Goal: Task Accomplishment & Management: Manage account settings

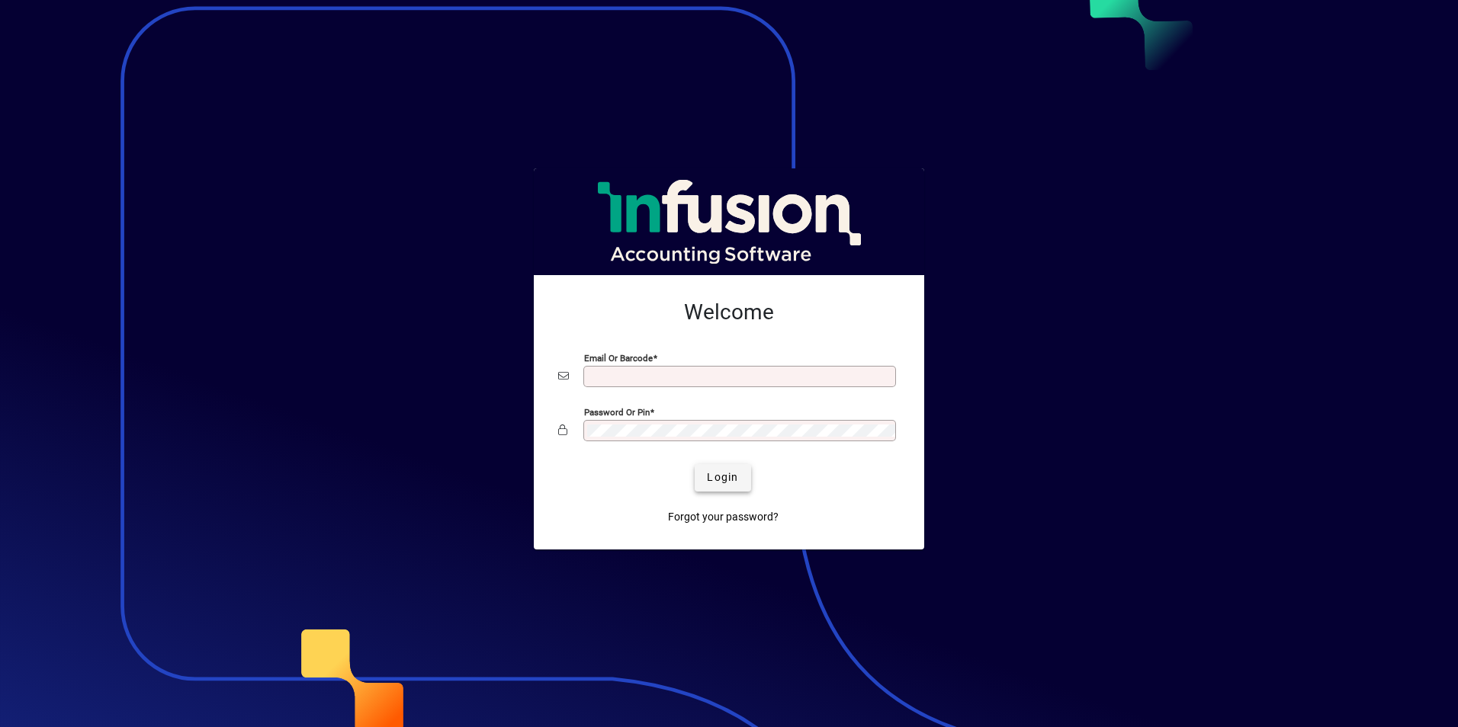
type input "**********"
click at [726, 473] on span "Login" at bounding box center [722, 478] width 31 height 16
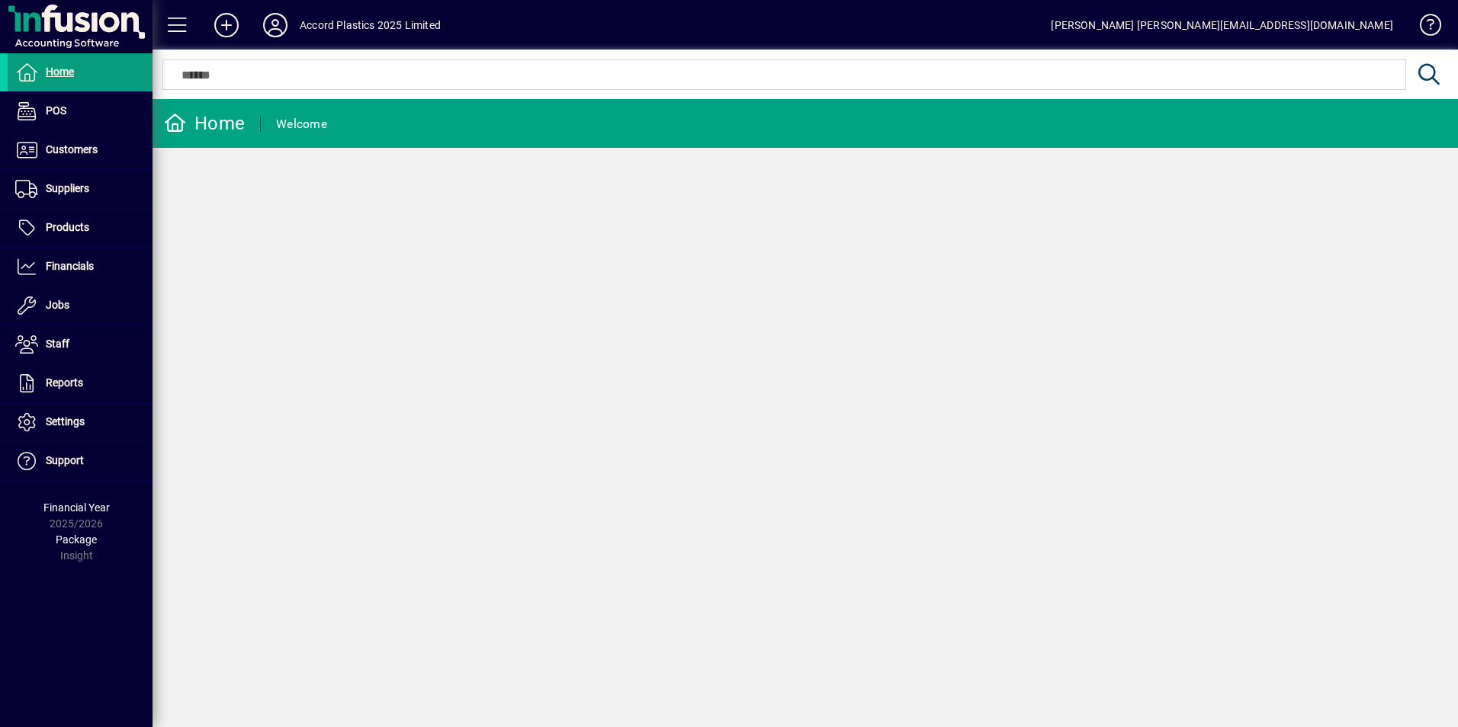
click at [994, 161] on form "Home Welcome" at bounding box center [804, 131] width 1305 height 65
click at [54, 144] on span "Customers" at bounding box center [72, 149] width 52 height 12
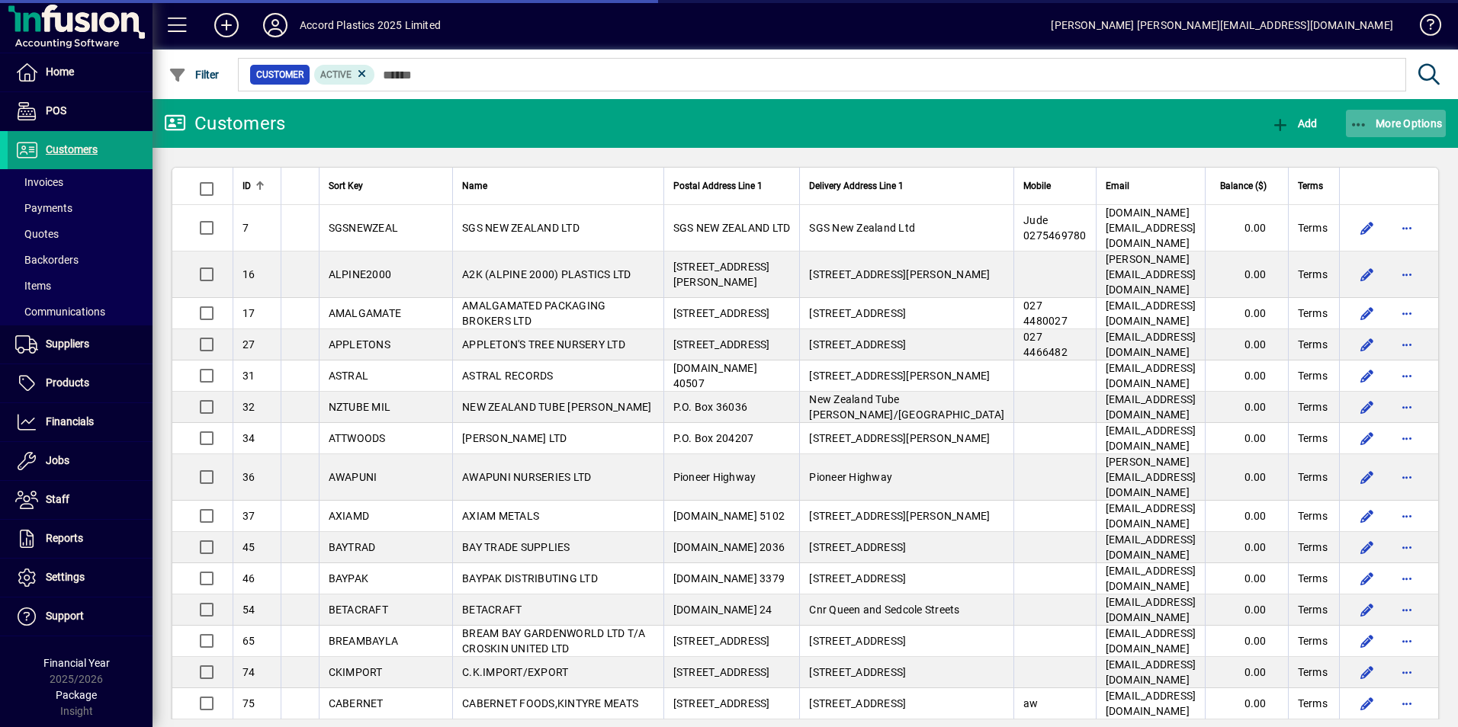
drag, startPoint x: 150, startPoint y: 322, endPoint x: 1389, endPoint y: 119, distance: 1255.4
click at [1389, 119] on span "More Options" at bounding box center [1395, 123] width 93 height 12
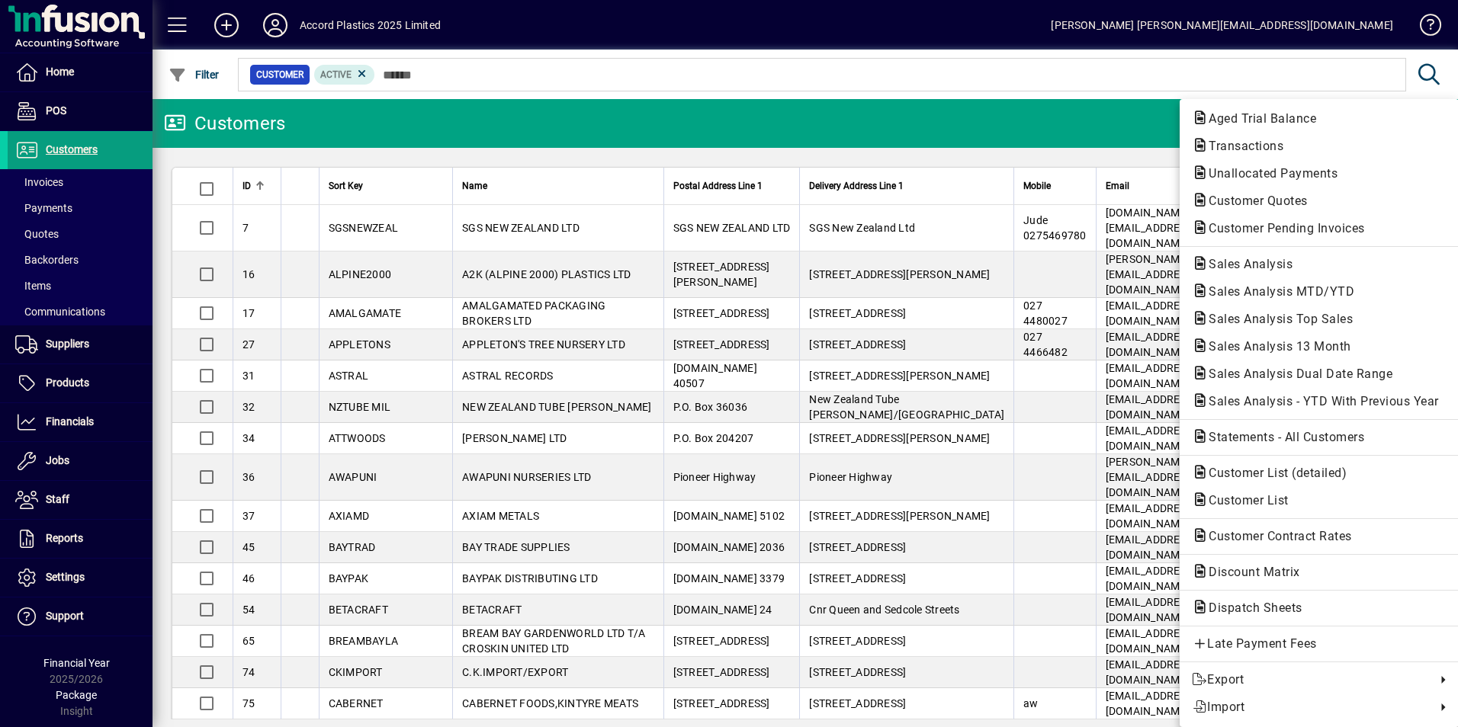
click at [34, 178] on div at bounding box center [729, 363] width 1458 height 727
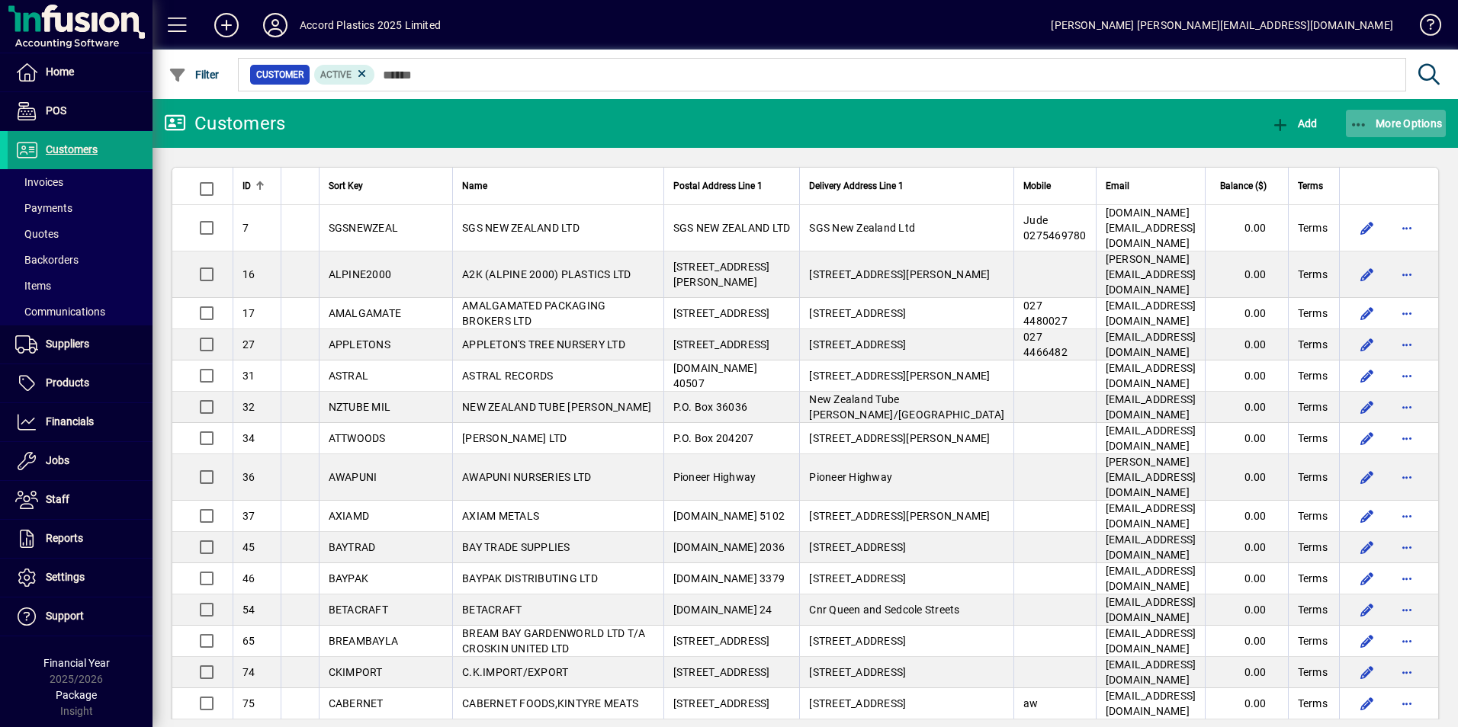
click at [1402, 115] on span "button" at bounding box center [1396, 123] width 101 height 37
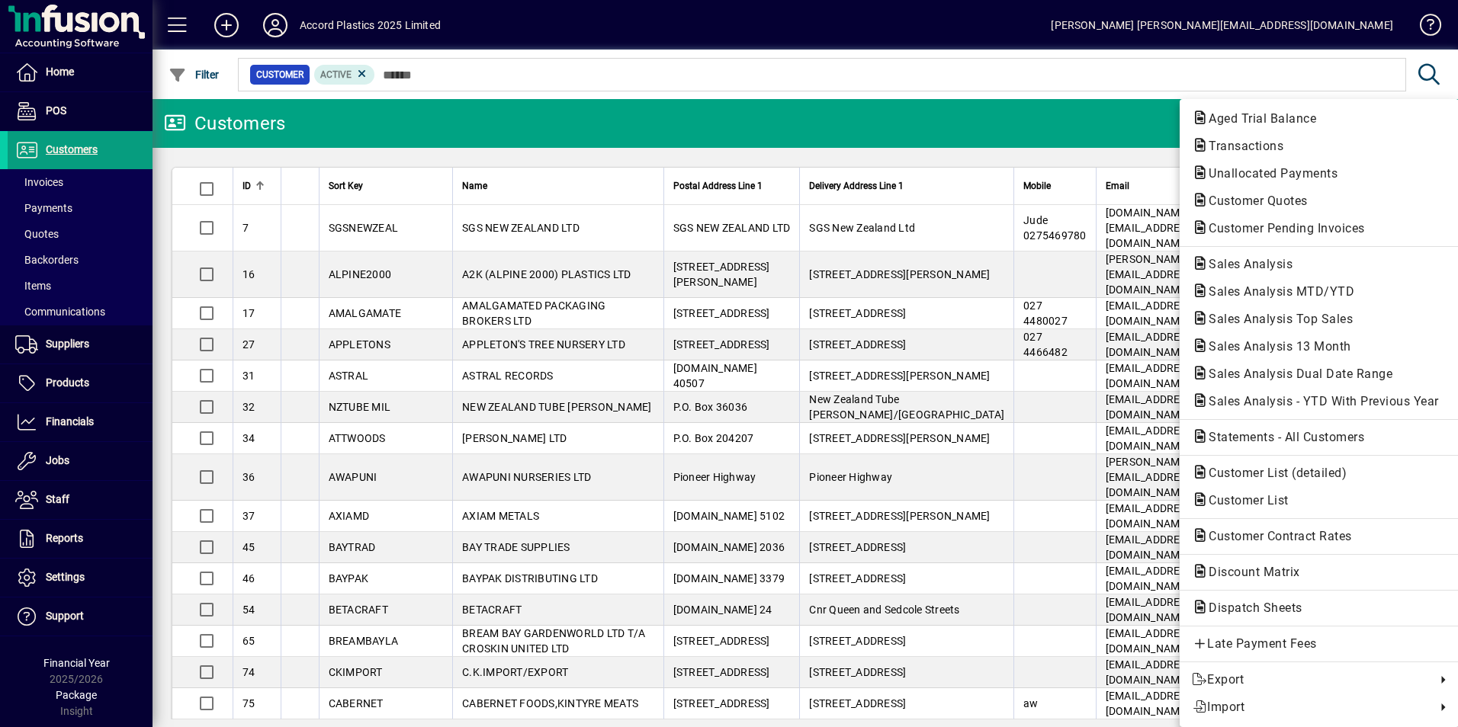
click at [406, 552] on div at bounding box center [729, 363] width 1458 height 727
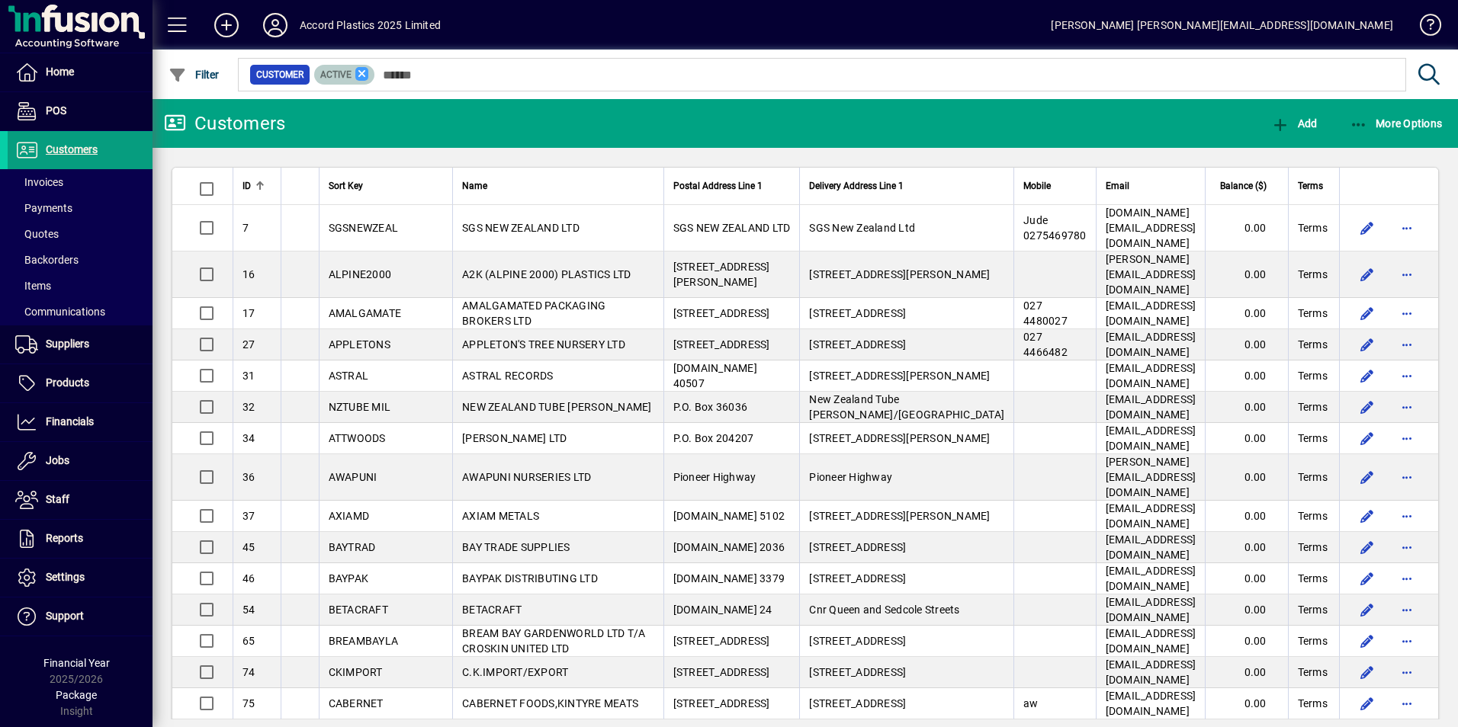
click at [364, 73] on icon at bounding box center [362, 74] width 14 height 14
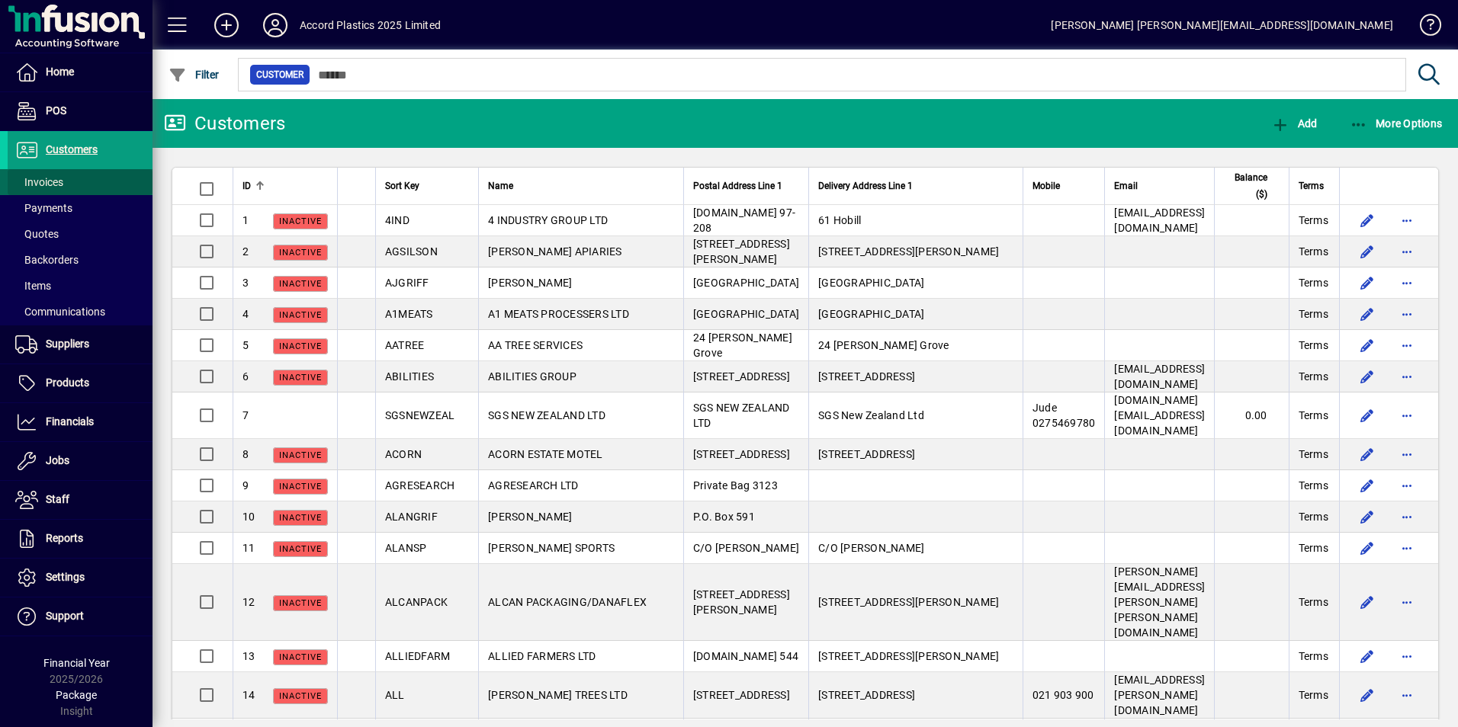
click at [70, 182] on span at bounding box center [80, 182] width 145 height 37
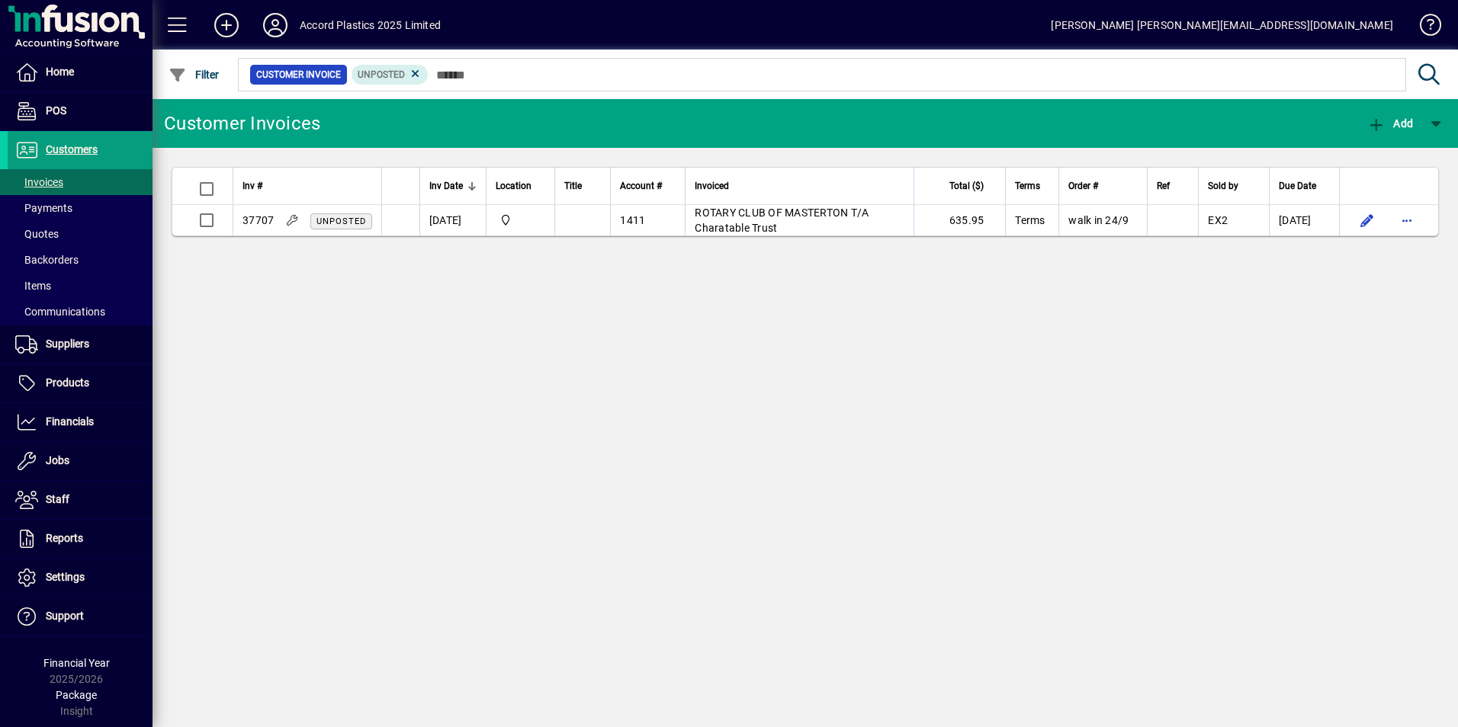
click at [783, 226] on td "ROTARY CLUB OF MASTERTON T/A Charatable Trust" at bounding box center [799, 220] width 229 height 30
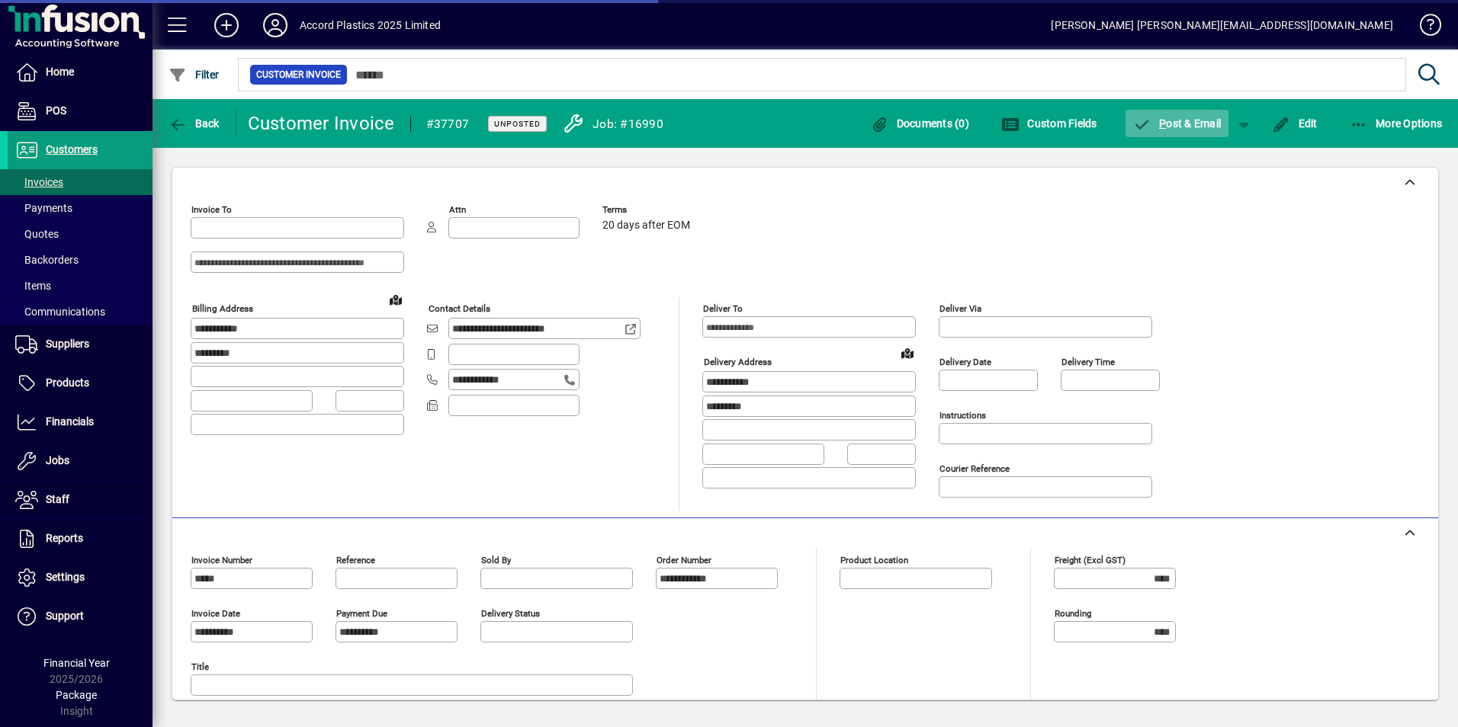
type input "**********"
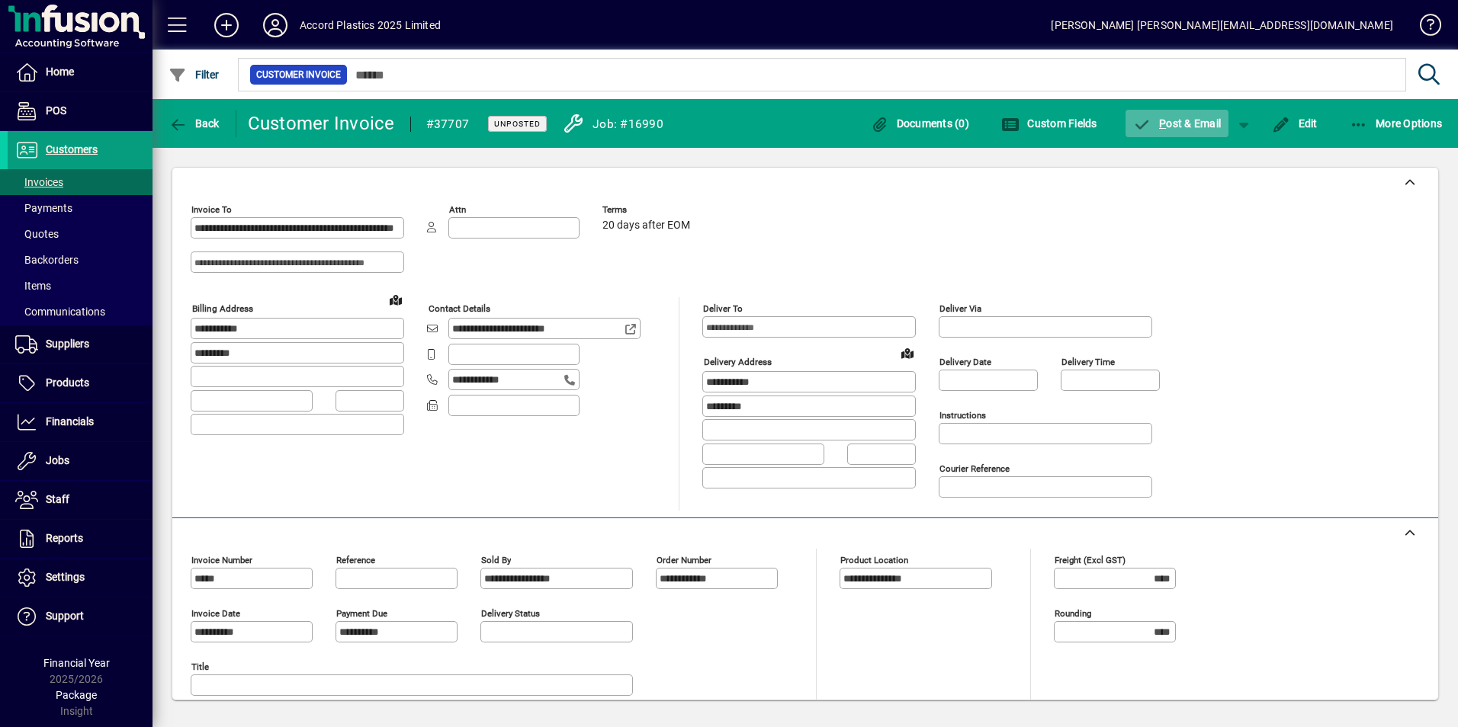
click at [1196, 120] on span "P ost & Email" at bounding box center [1177, 123] width 88 height 12
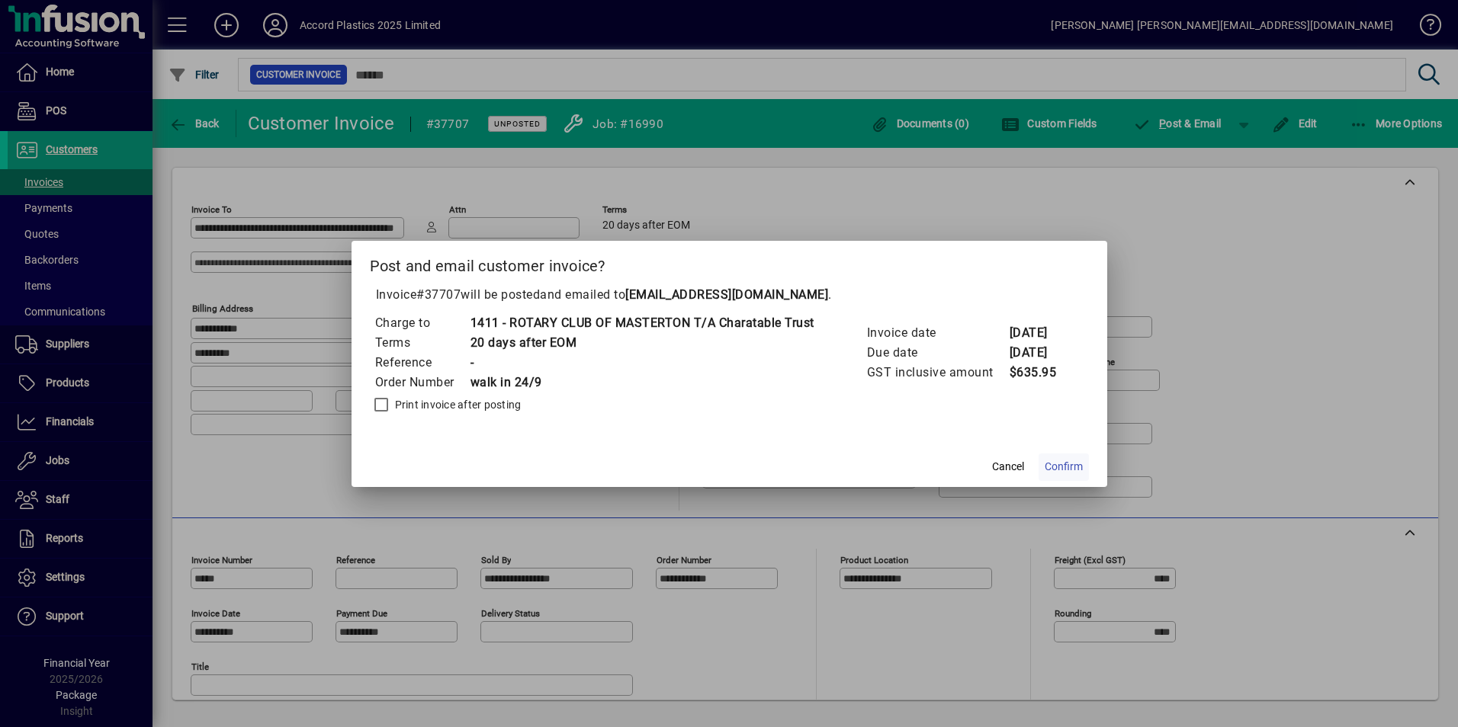
click at [1060, 468] on span "Confirm" at bounding box center [1063, 467] width 38 height 16
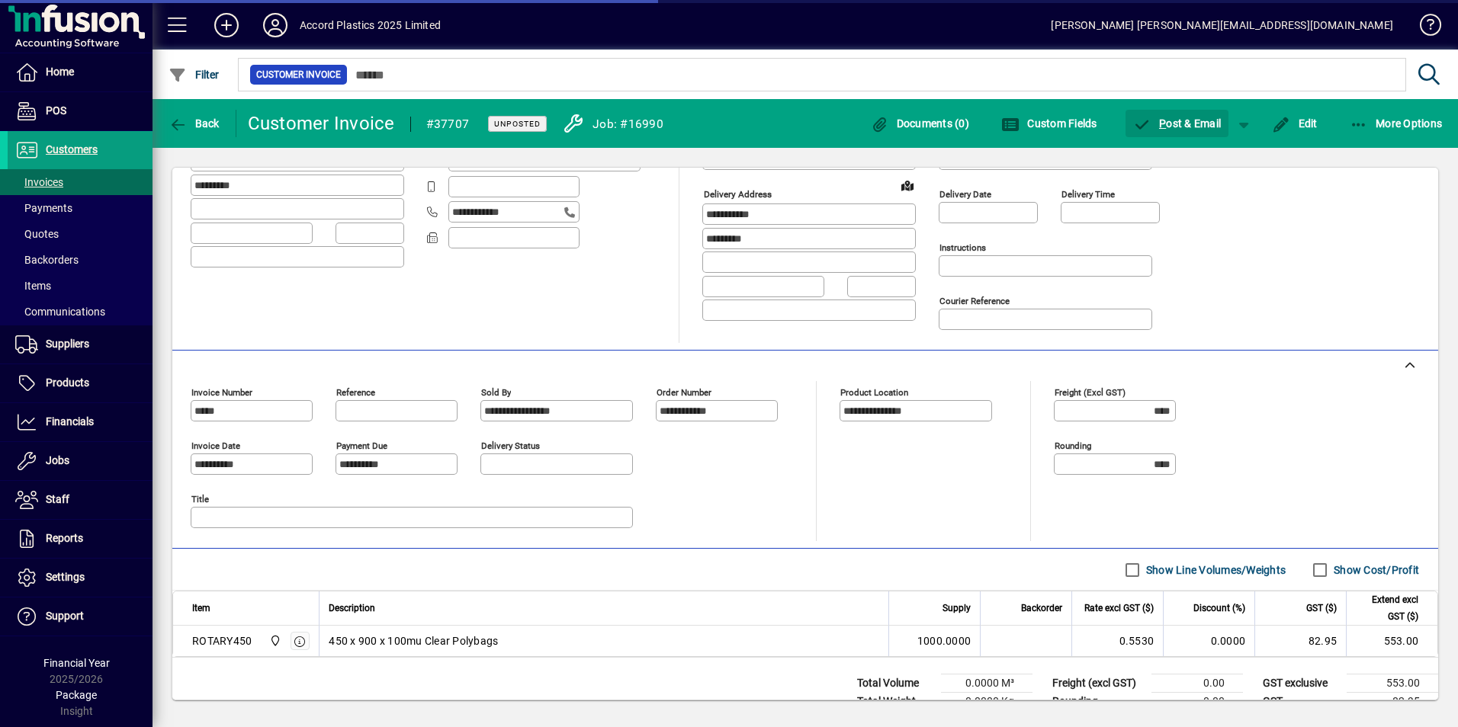
scroll to position [211, 0]
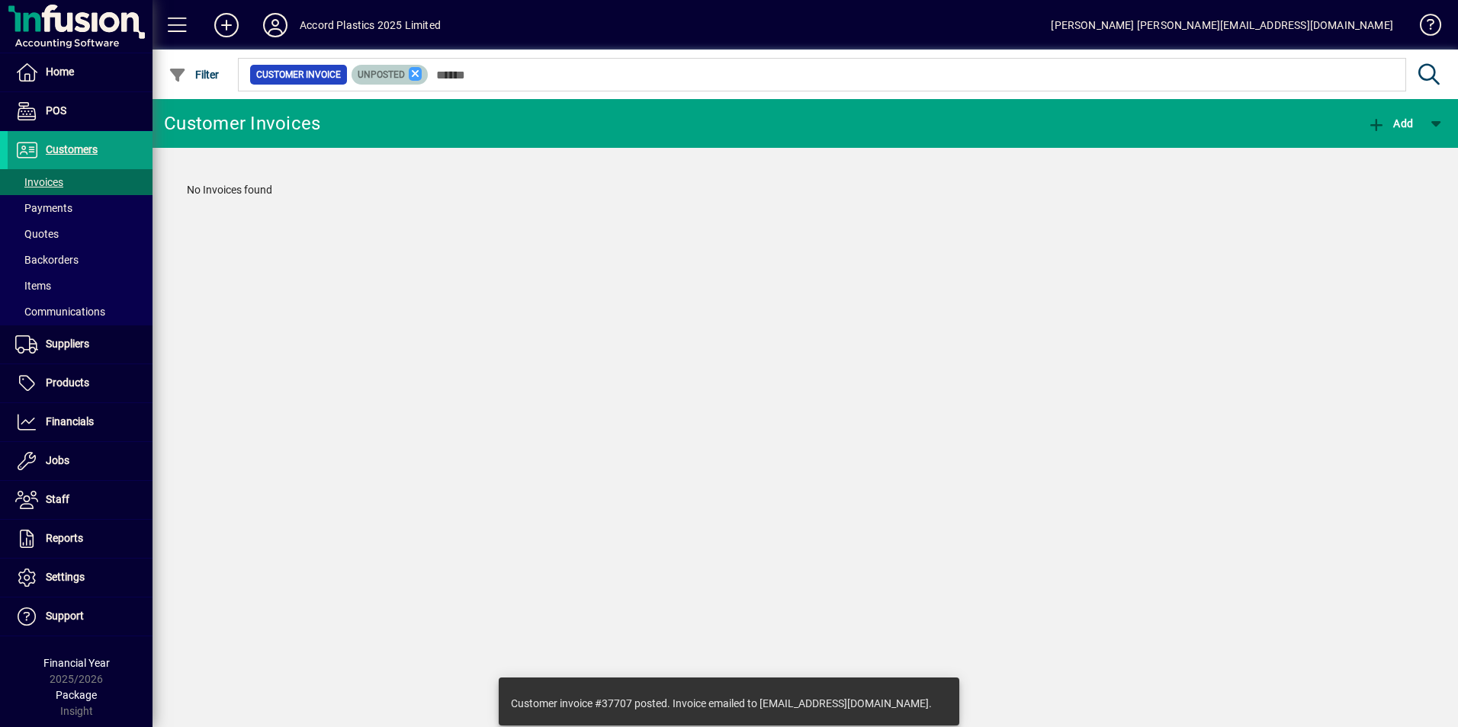
click at [416, 73] on icon at bounding box center [416, 74] width 14 height 14
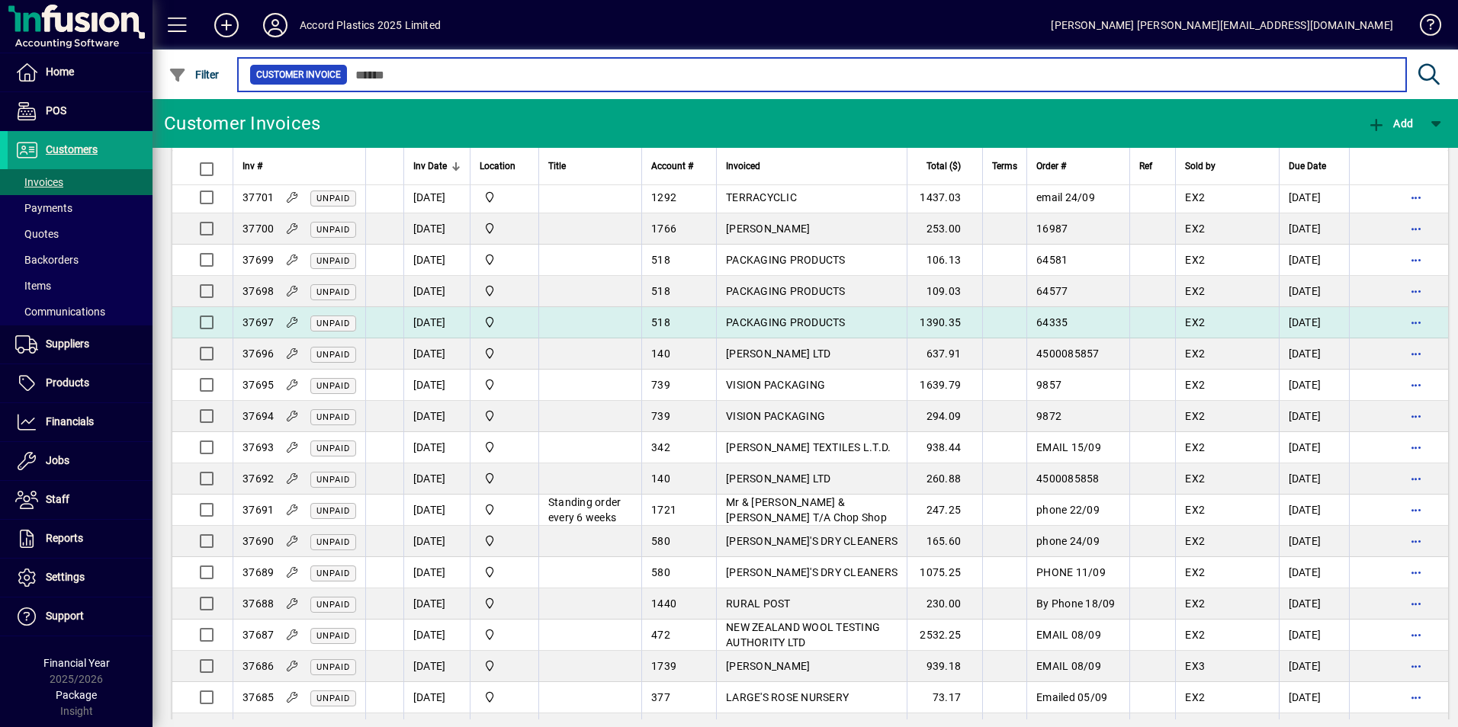
scroll to position [229, 0]
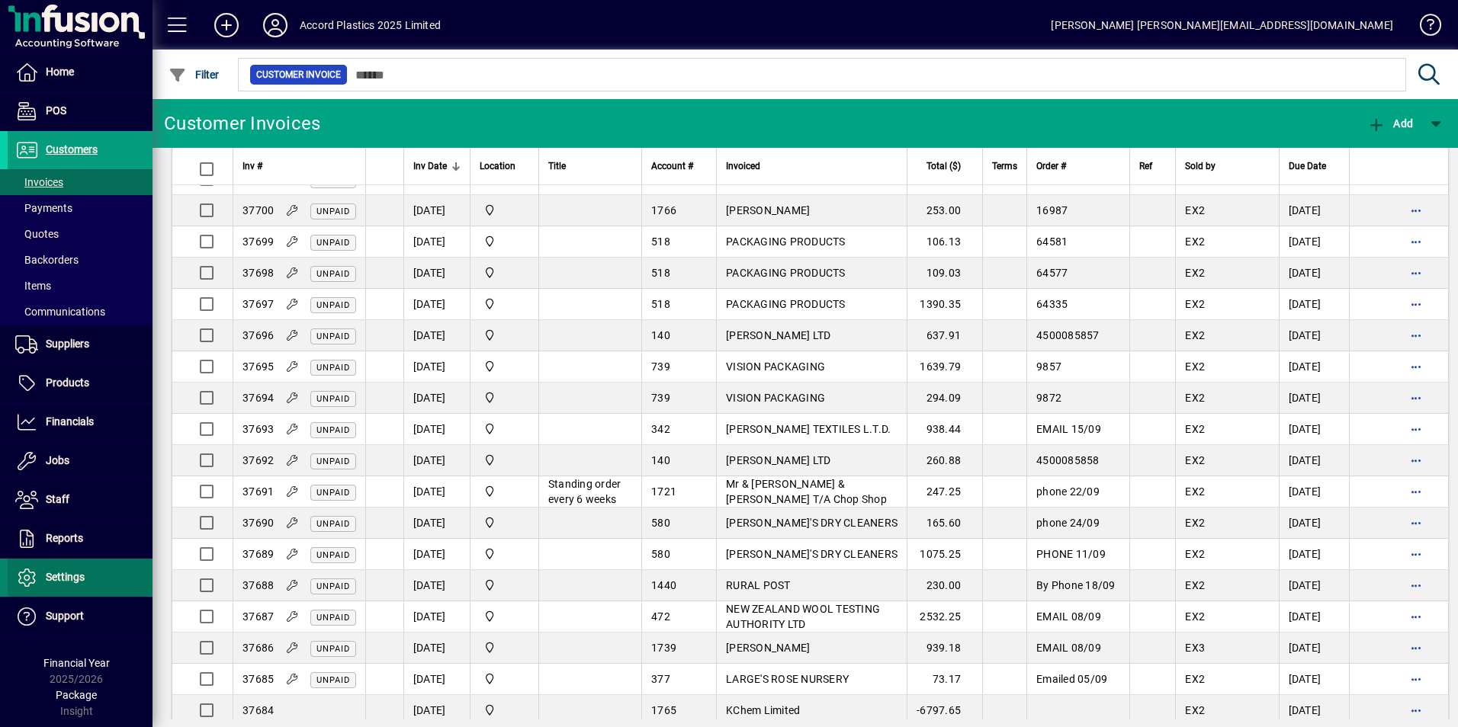
click at [71, 580] on span "Settings" at bounding box center [65, 577] width 39 height 12
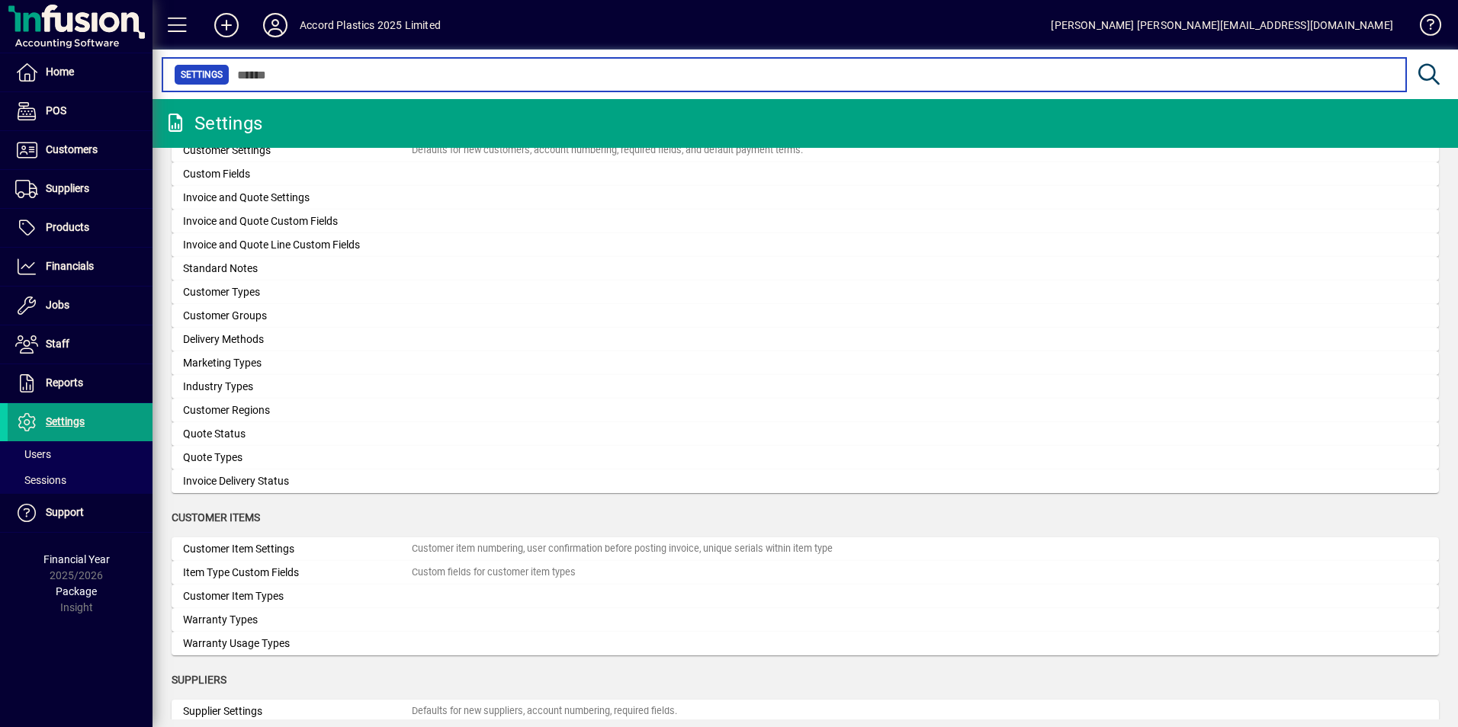
scroll to position [839, 0]
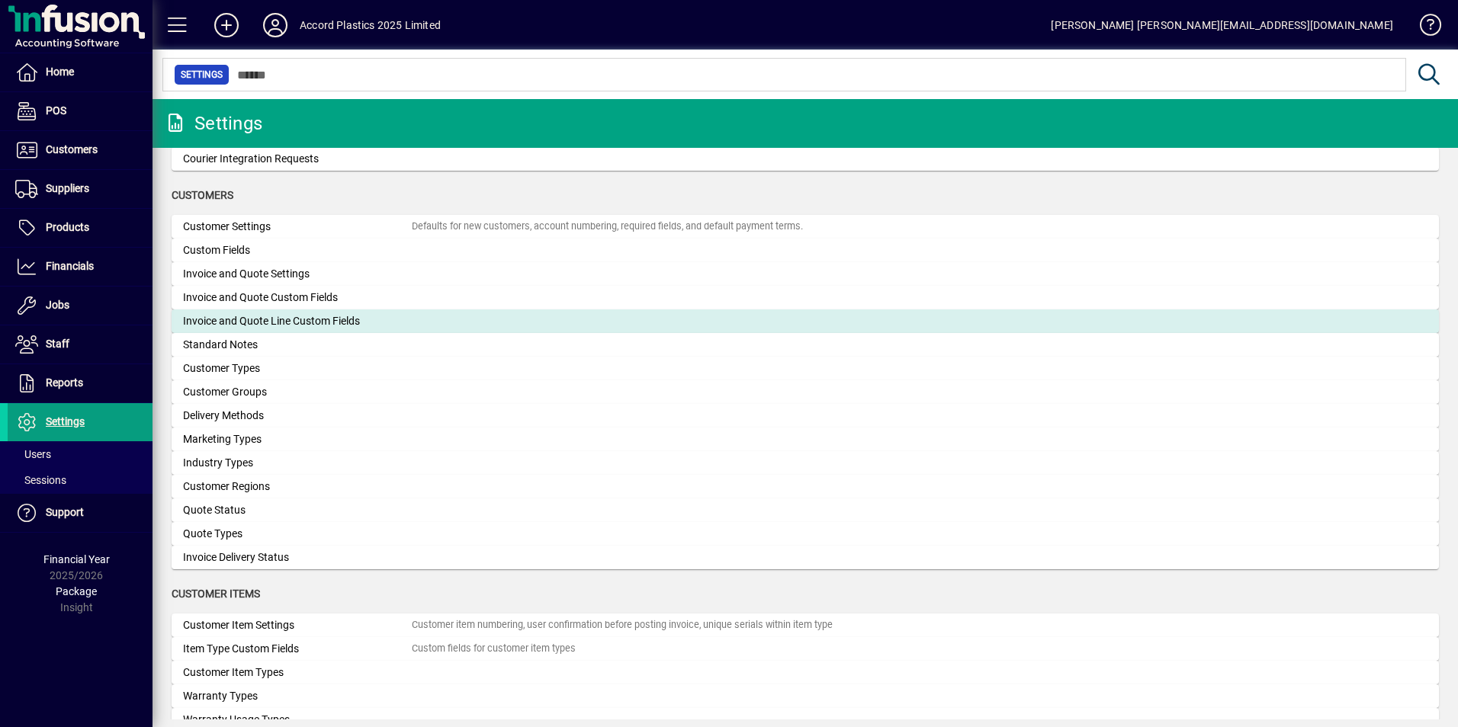
click at [280, 320] on div "Invoice and Quote Line Custom Fields" at bounding box center [297, 321] width 229 height 16
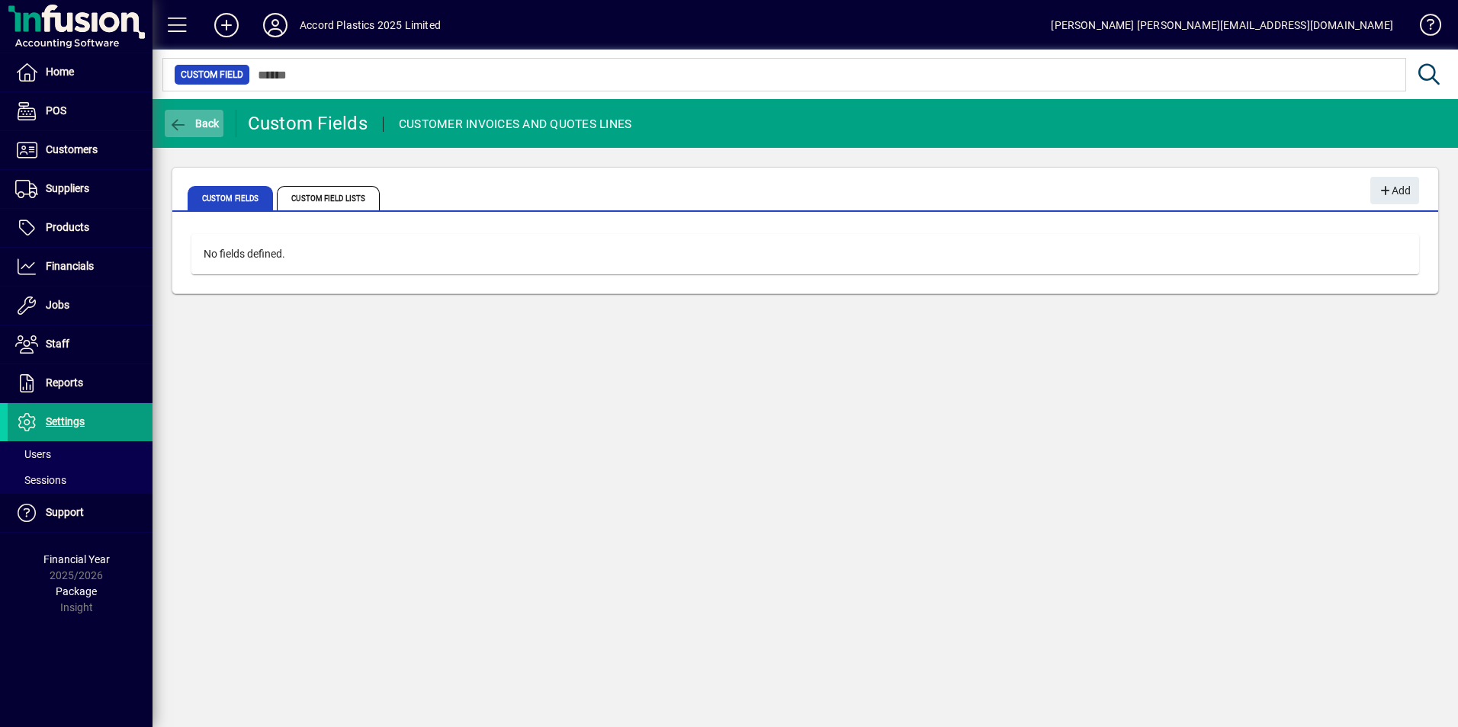
click at [185, 127] on icon "button" at bounding box center [177, 124] width 19 height 15
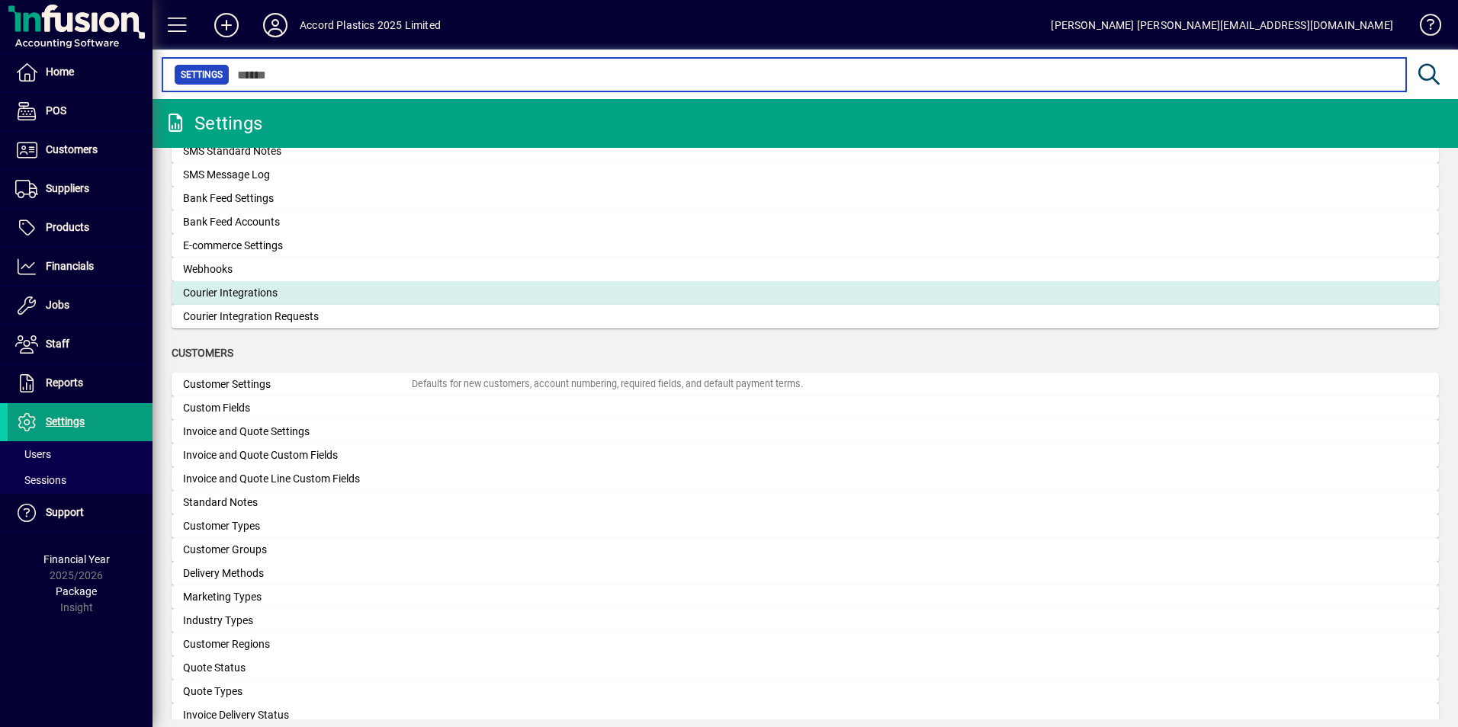
scroll to position [762, 0]
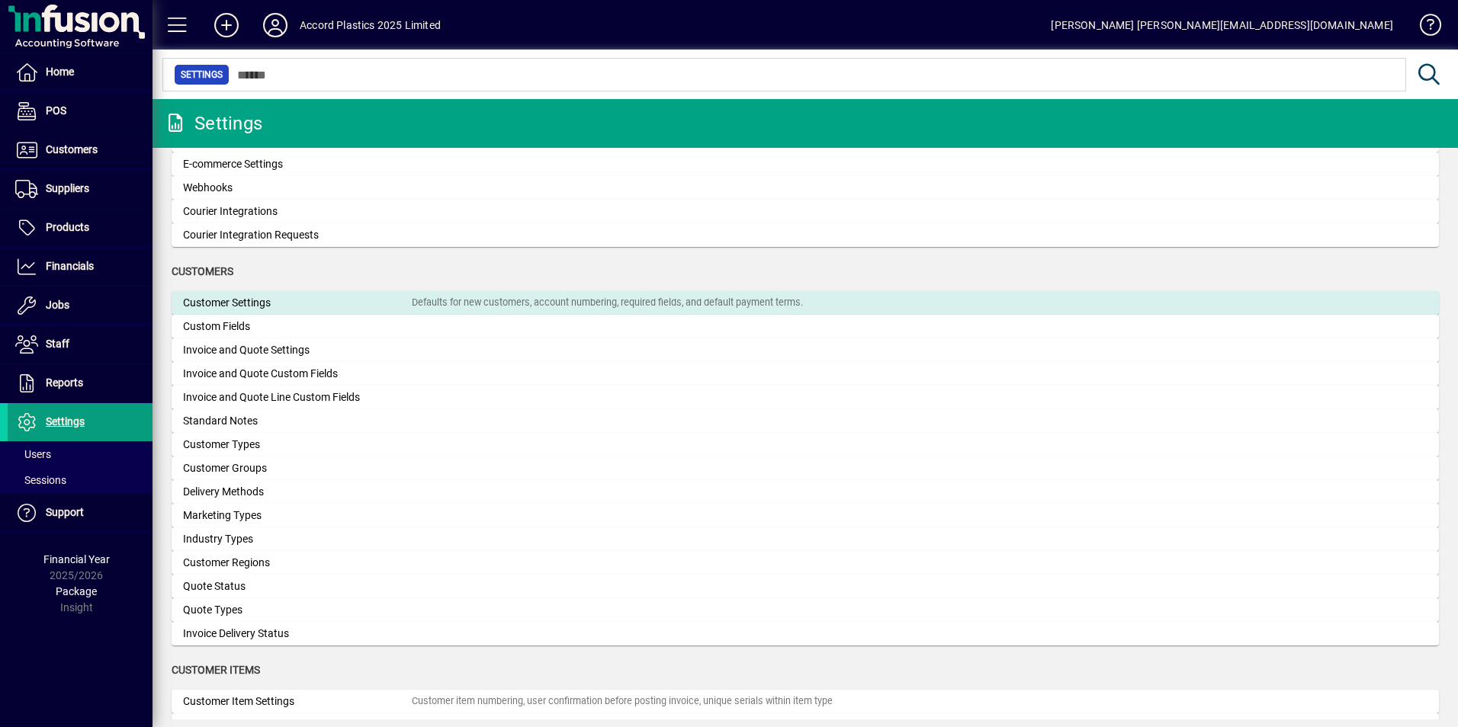
click at [250, 306] on div "Customer Settings" at bounding box center [297, 303] width 229 height 16
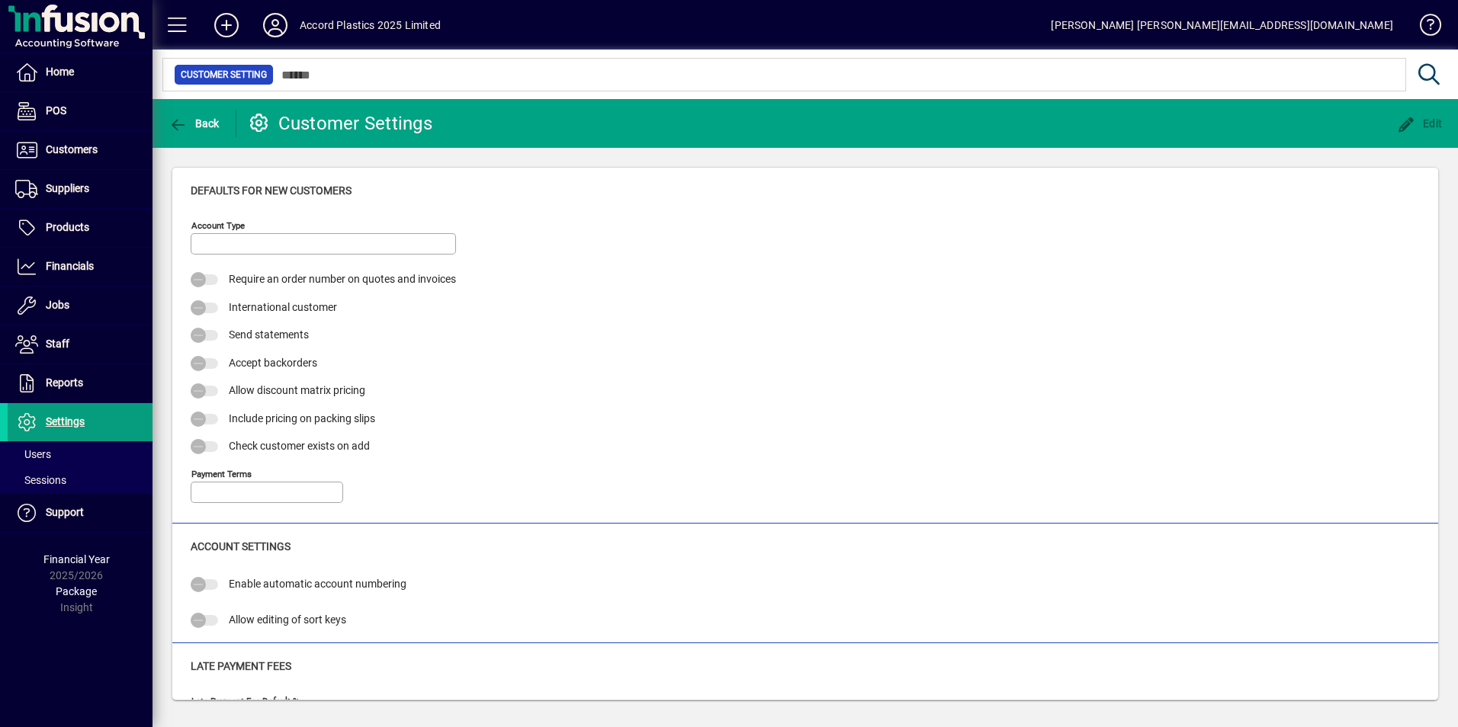
type input "****"
type input "*"
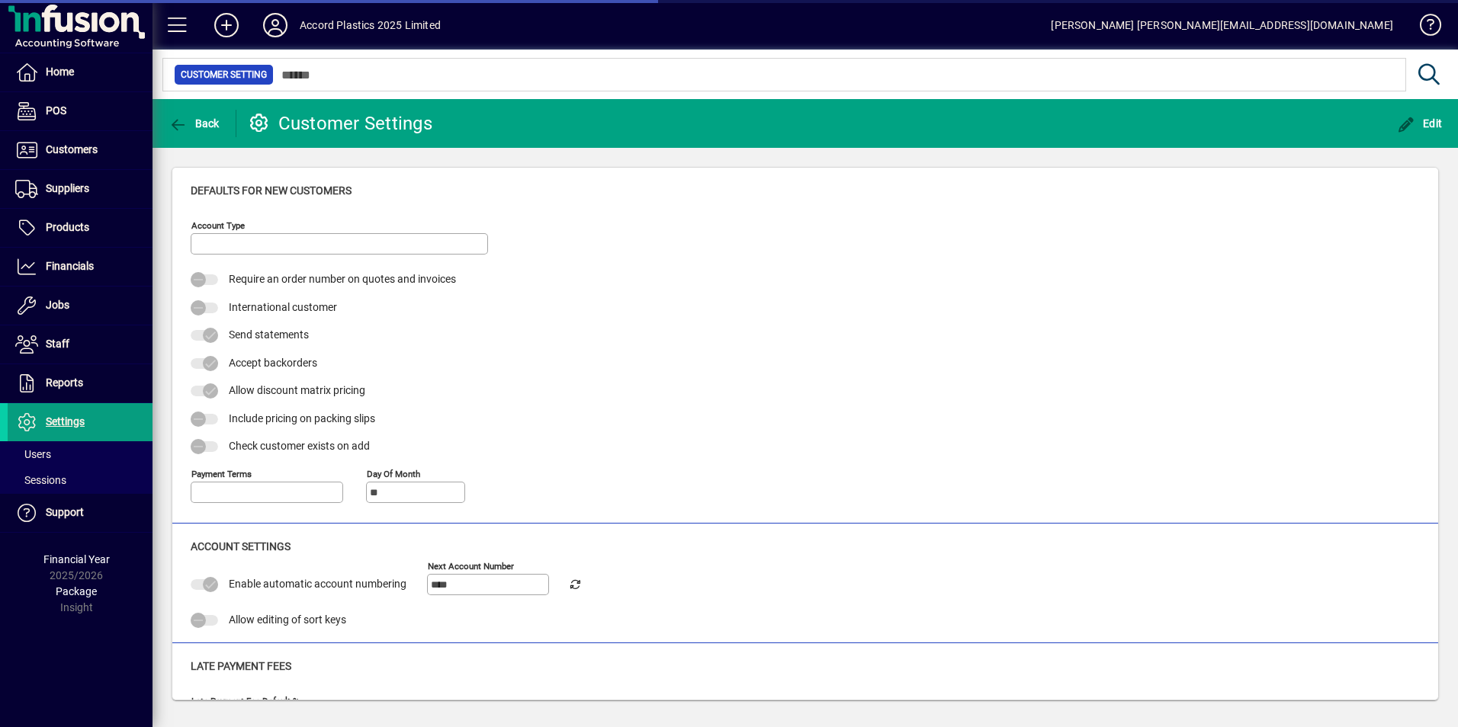
type input "**********"
click at [1423, 131] on span "button" at bounding box center [1419, 123] width 53 height 37
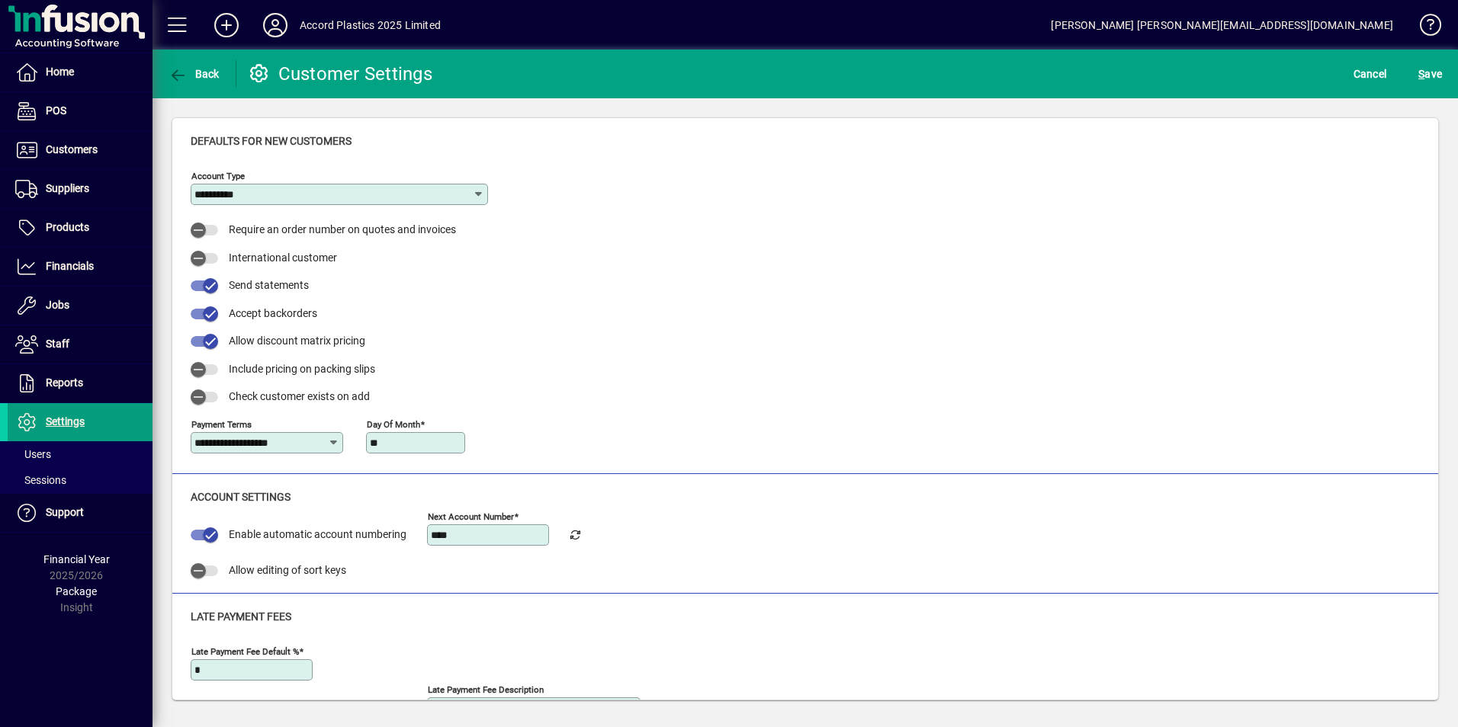
click at [476, 191] on icon at bounding box center [478, 194] width 13 height 12
click at [247, 255] on div "Organisation" at bounding box center [236, 255] width 66 height 16
type input "**********"
click at [190, 76] on span "Back" at bounding box center [193, 74] width 51 height 12
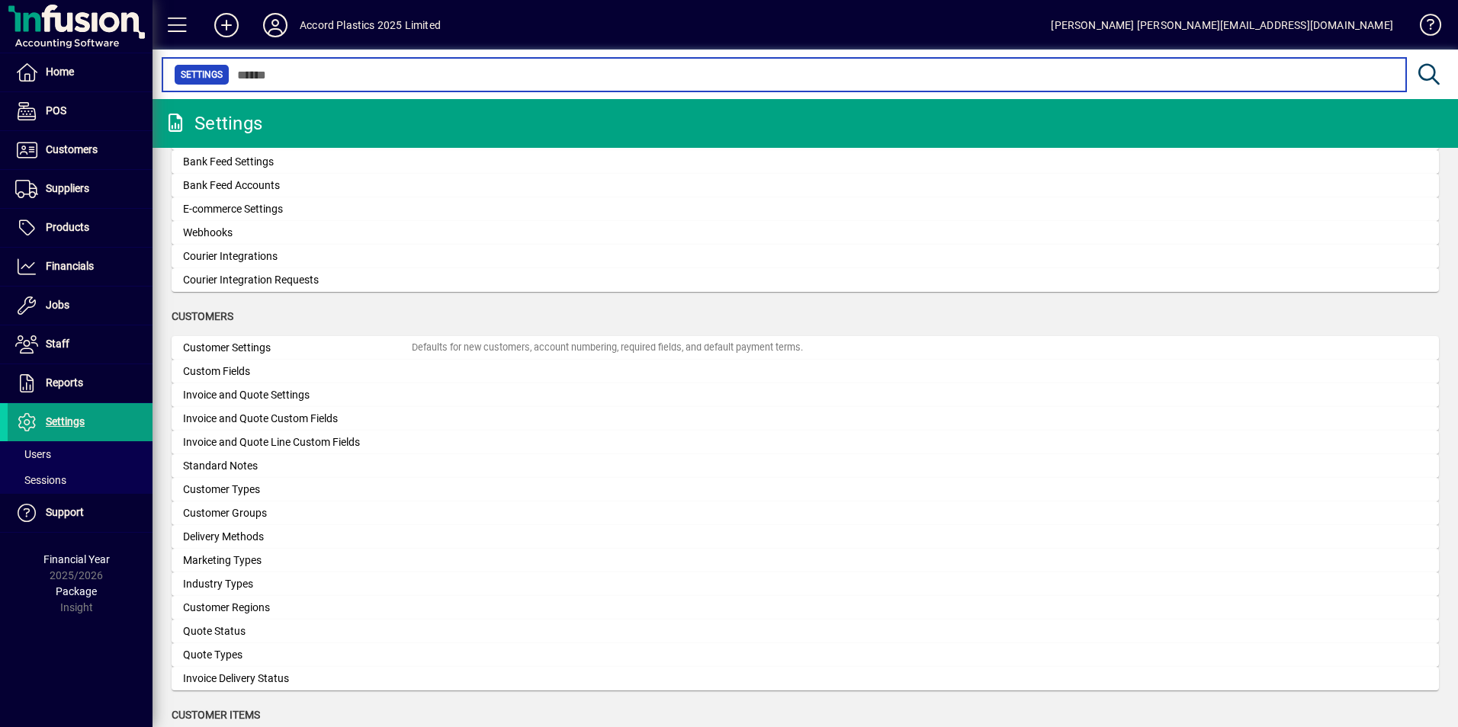
scroll to position [762, 0]
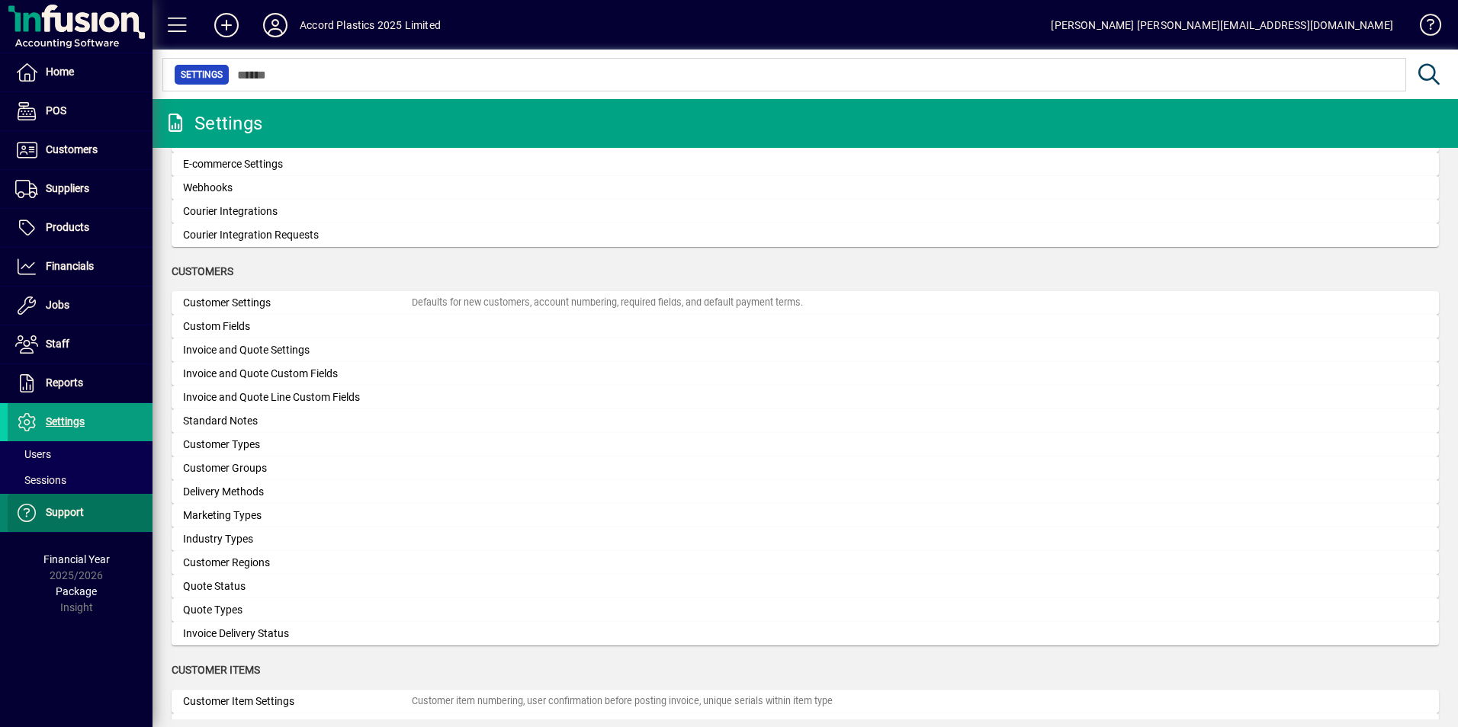
click at [63, 514] on span "Support" at bounding box center [65, 512] width 38 height 12
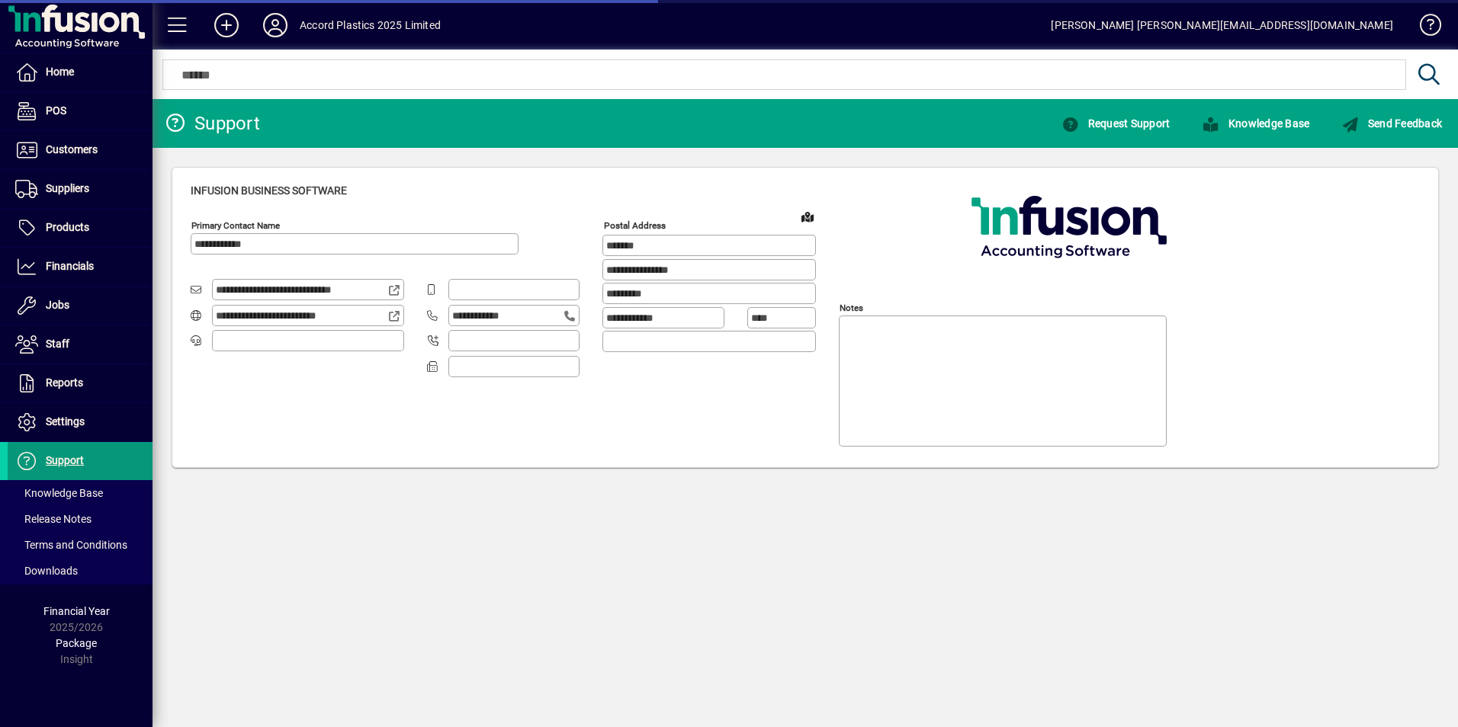
type input "**********"
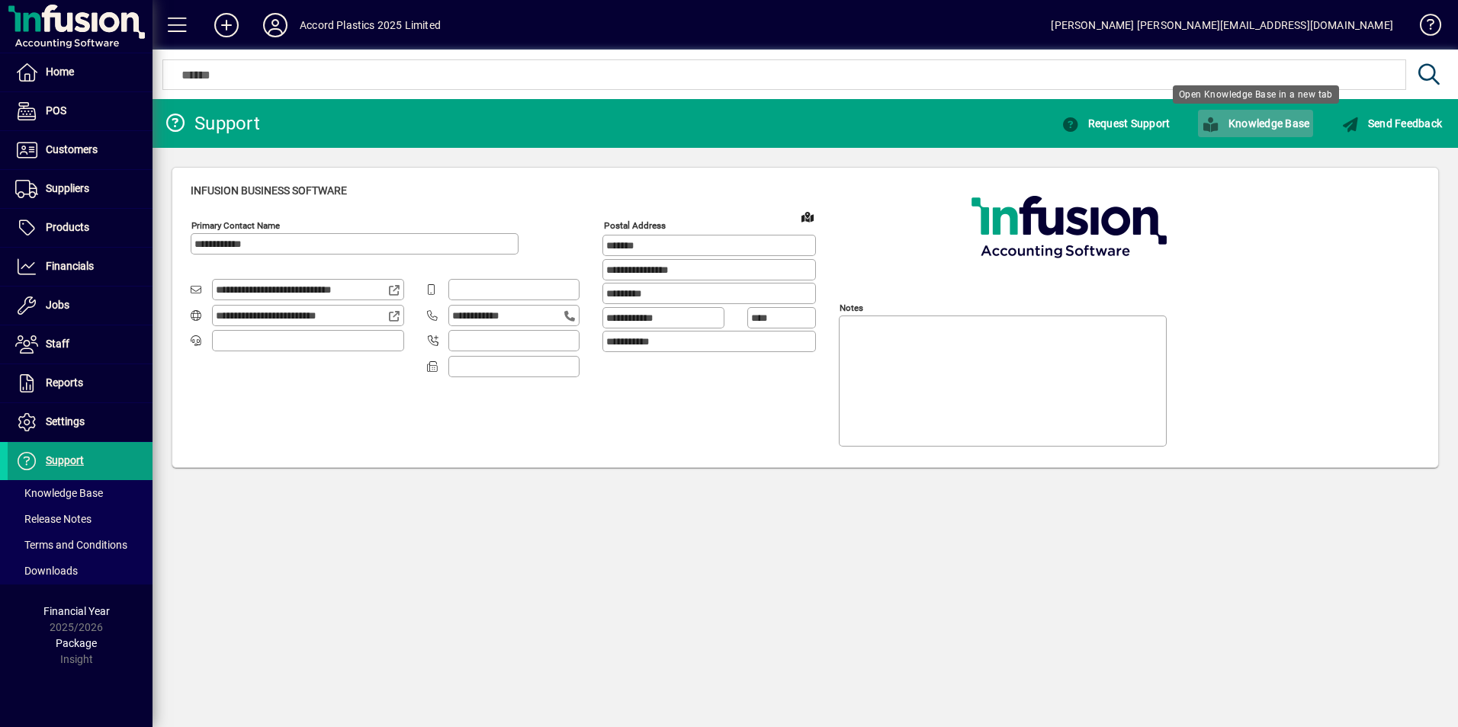
click at [1268, 121] on span "Knowledge Base" at bounding box center [1255, 123] width 107 height 12
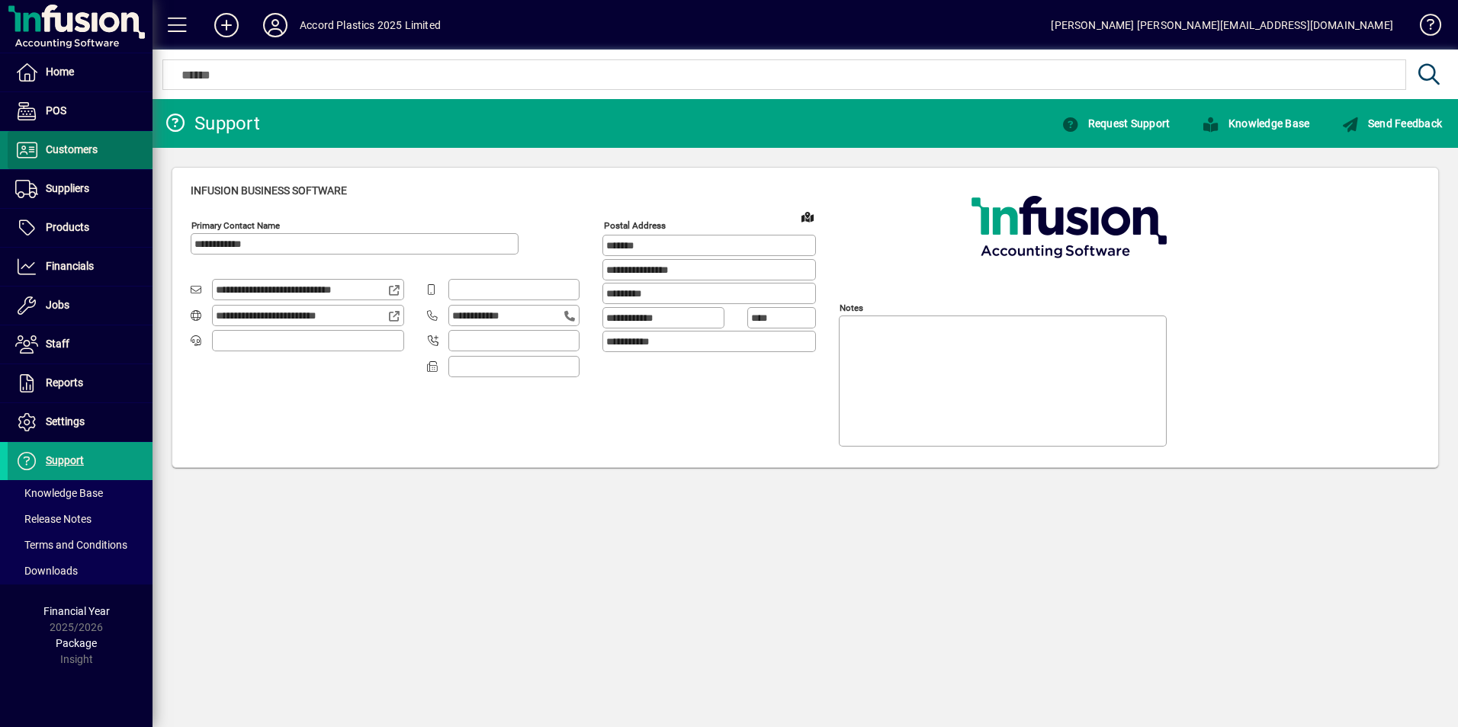
click at [67, 159] on span "Customers" at bounding box center [53, 150] width 90 height 18
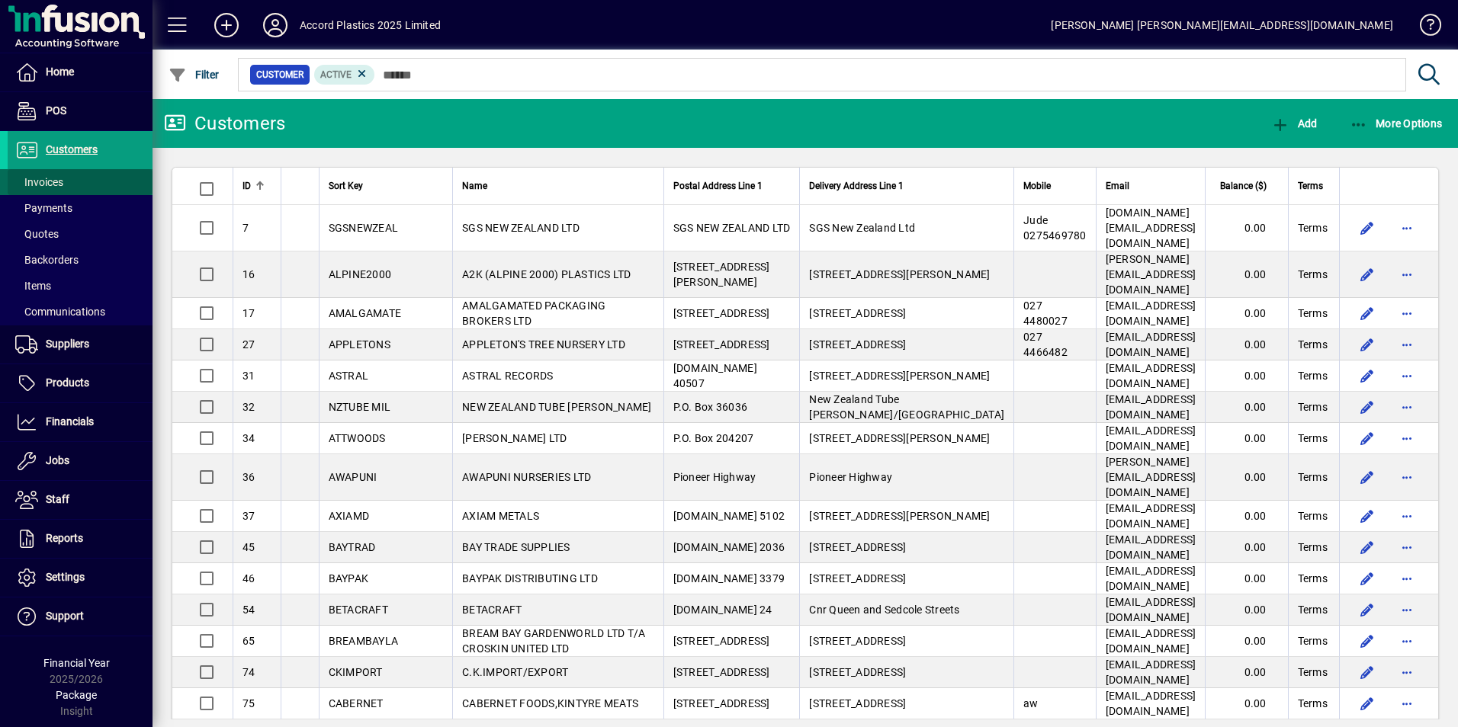
click at [63, 185] on span "Invoices" at bounding box center [39, 182] width 48 height 12
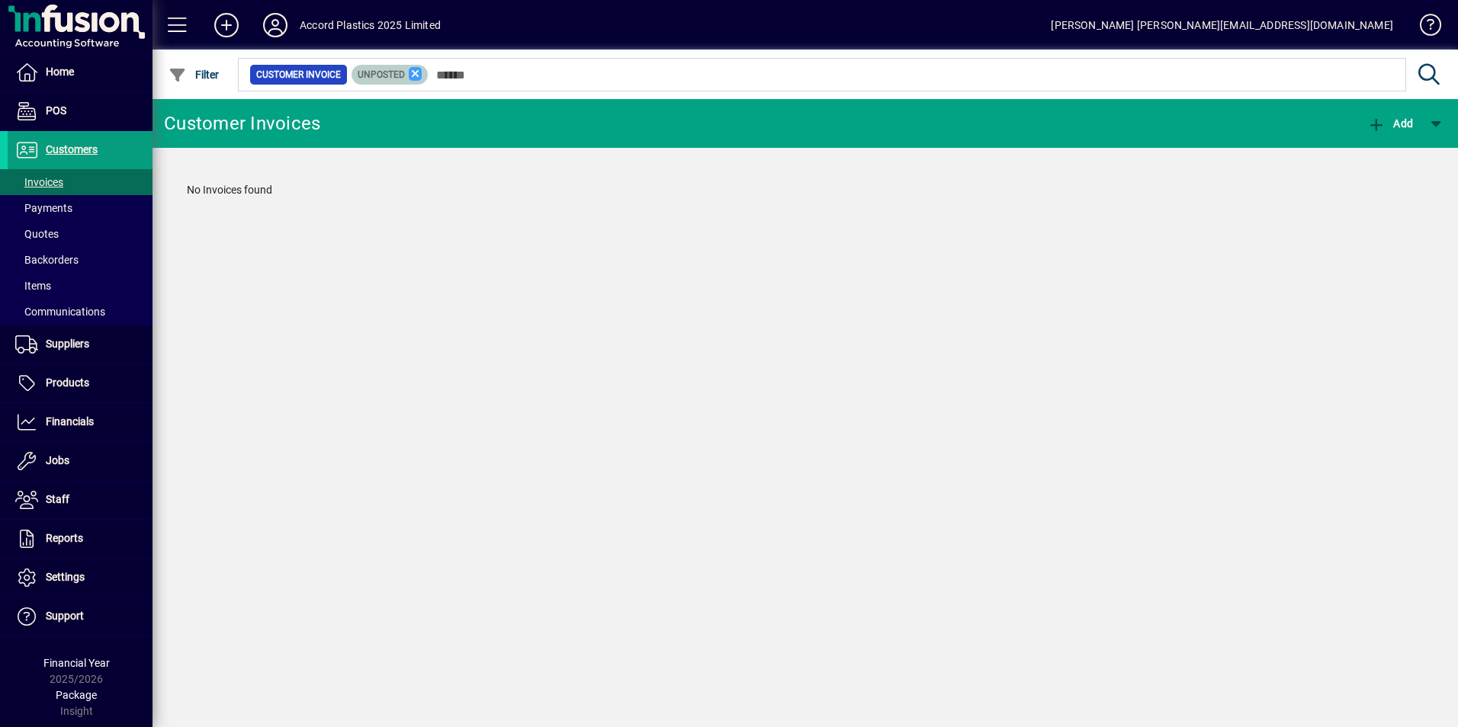
click at [413, 78] on icon at bounding box center [416, 74] width 14 height 14
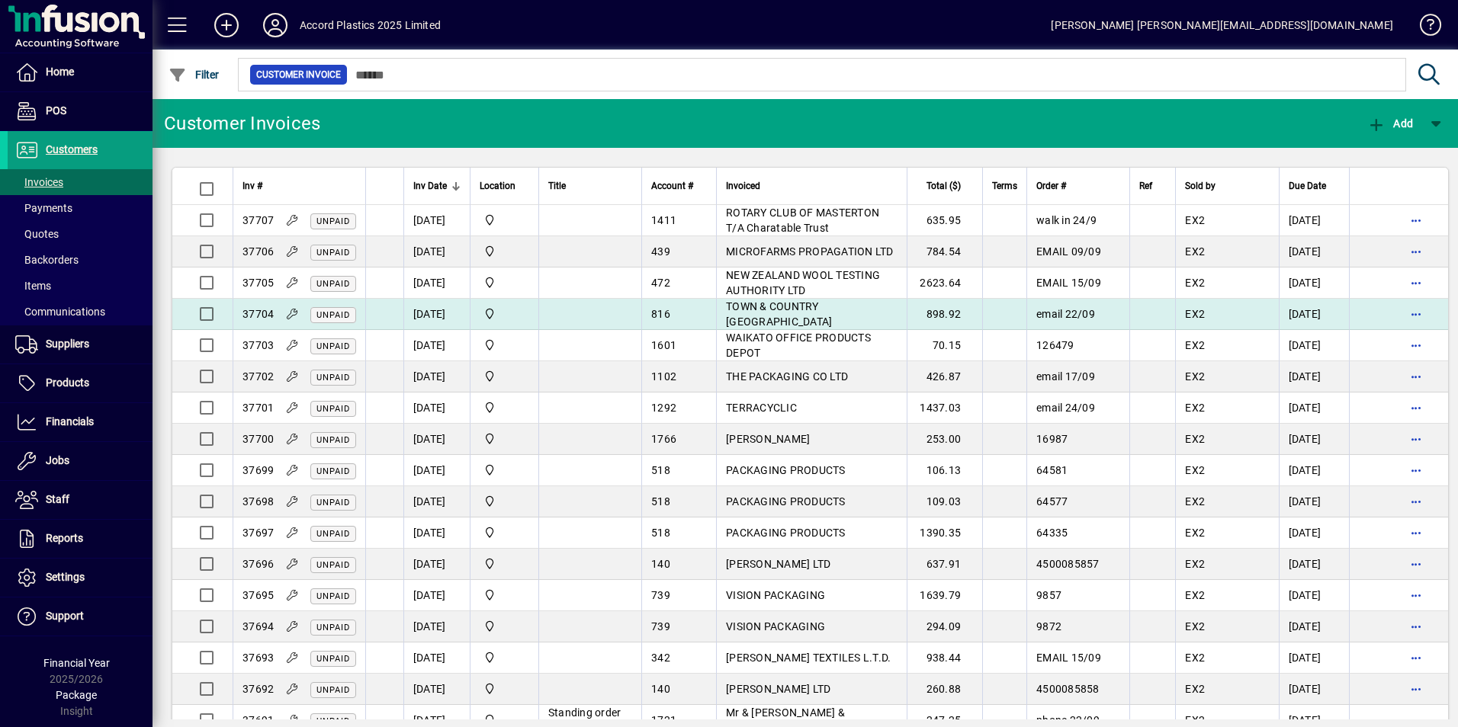
click at [444, 321] on td "[DATE]" at bounding box center [436, 314] width 66 height 31
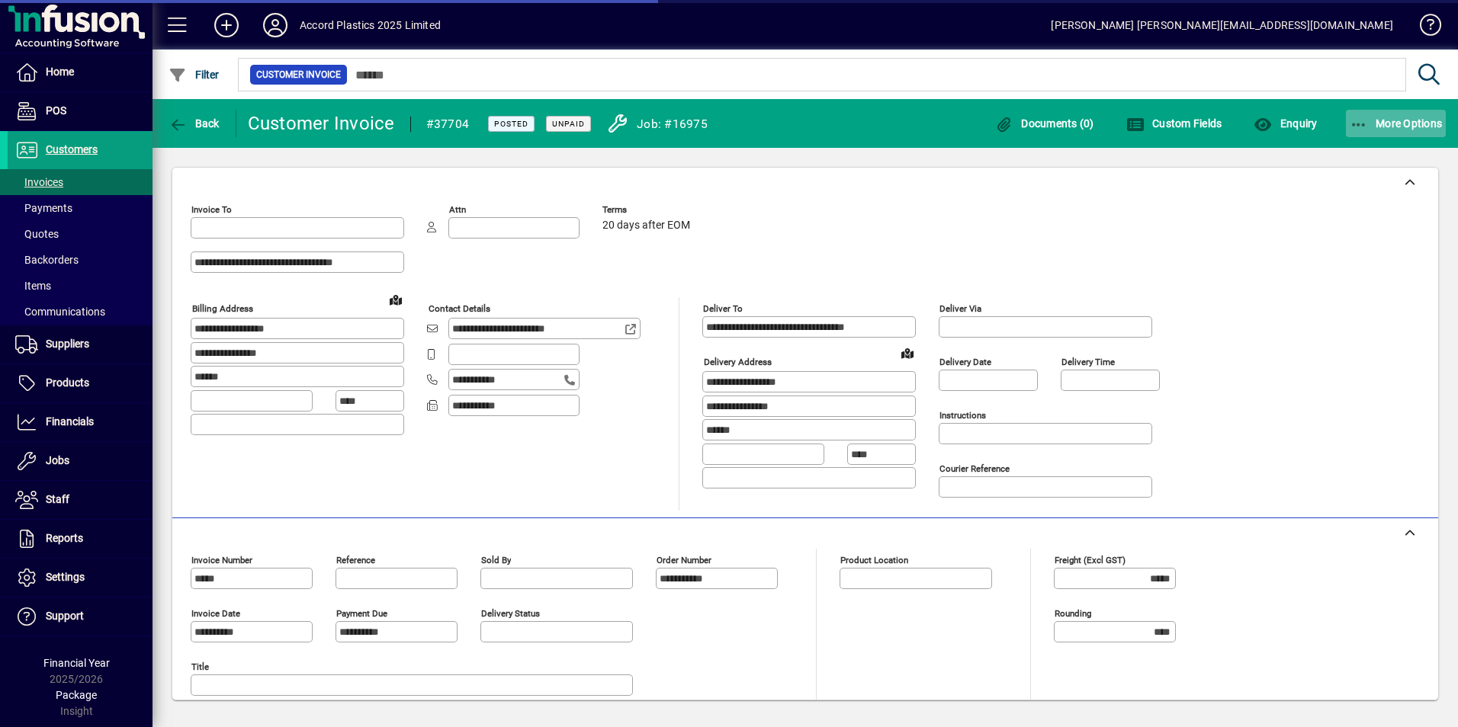
type input "**********"
click at [1426, 128] on span "More Options" at bounding box center [1395, 123] width 93 height 12
